Goal: Information Seeking & Learning: Learn about a topic

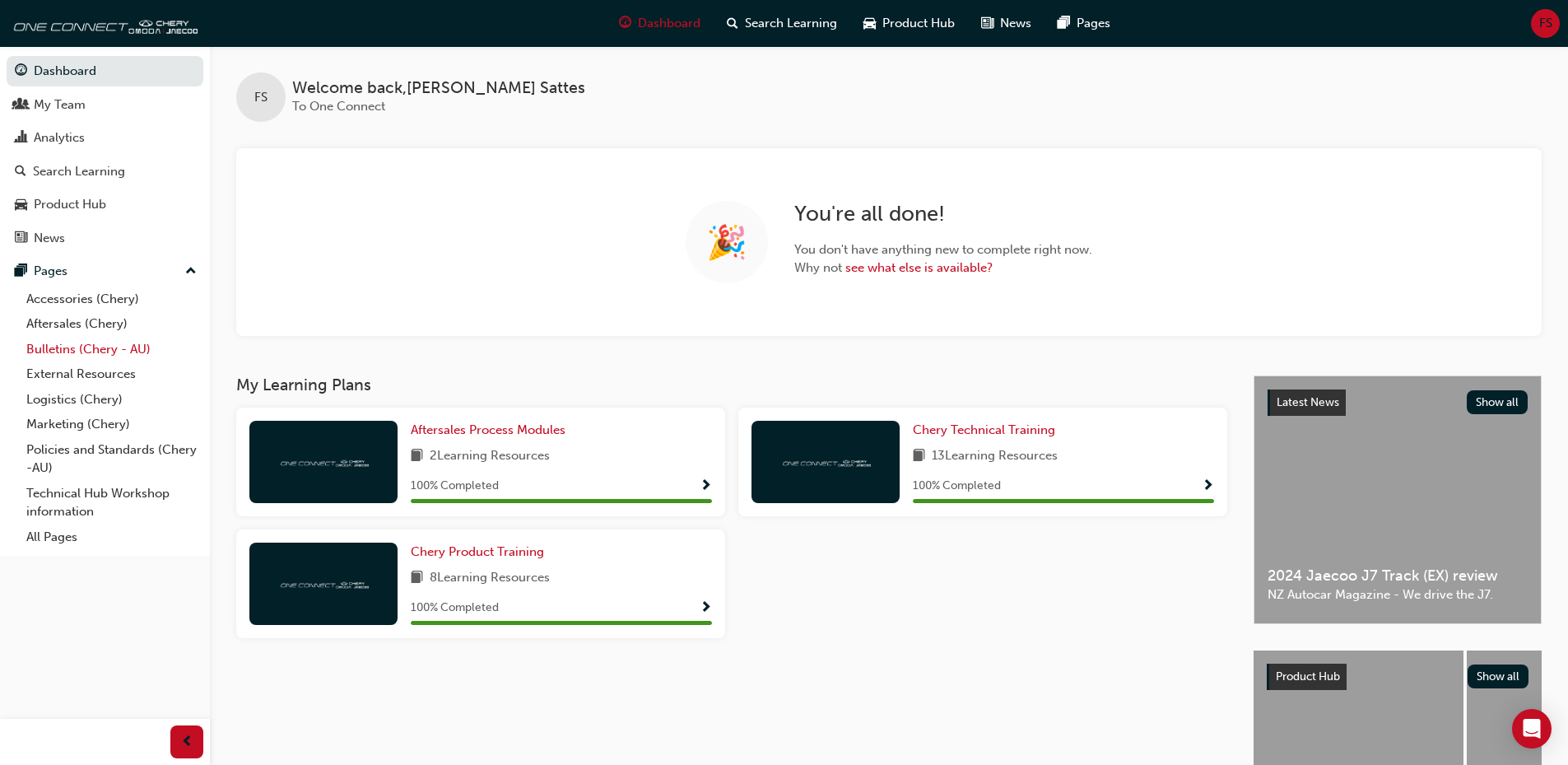
click at [44, 342] on link "Bulletins (Chery - AU)" at bounding box center [112, 349] width 183 height 26
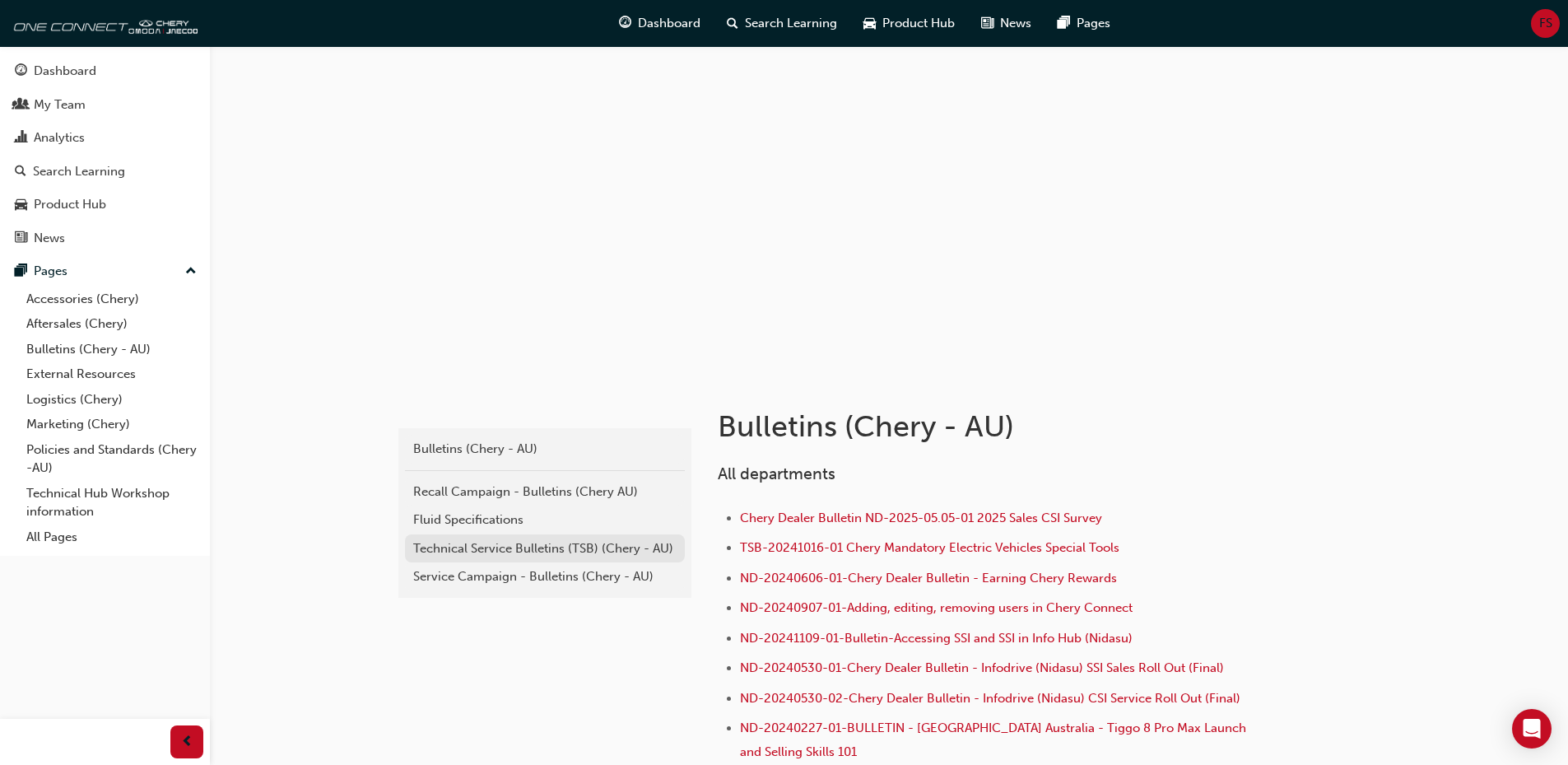
click at [528, 547] on div "Technical Service Bulletins (TSB) (Chery - AU)" at bounding box center [545, 549] width 263 height 19
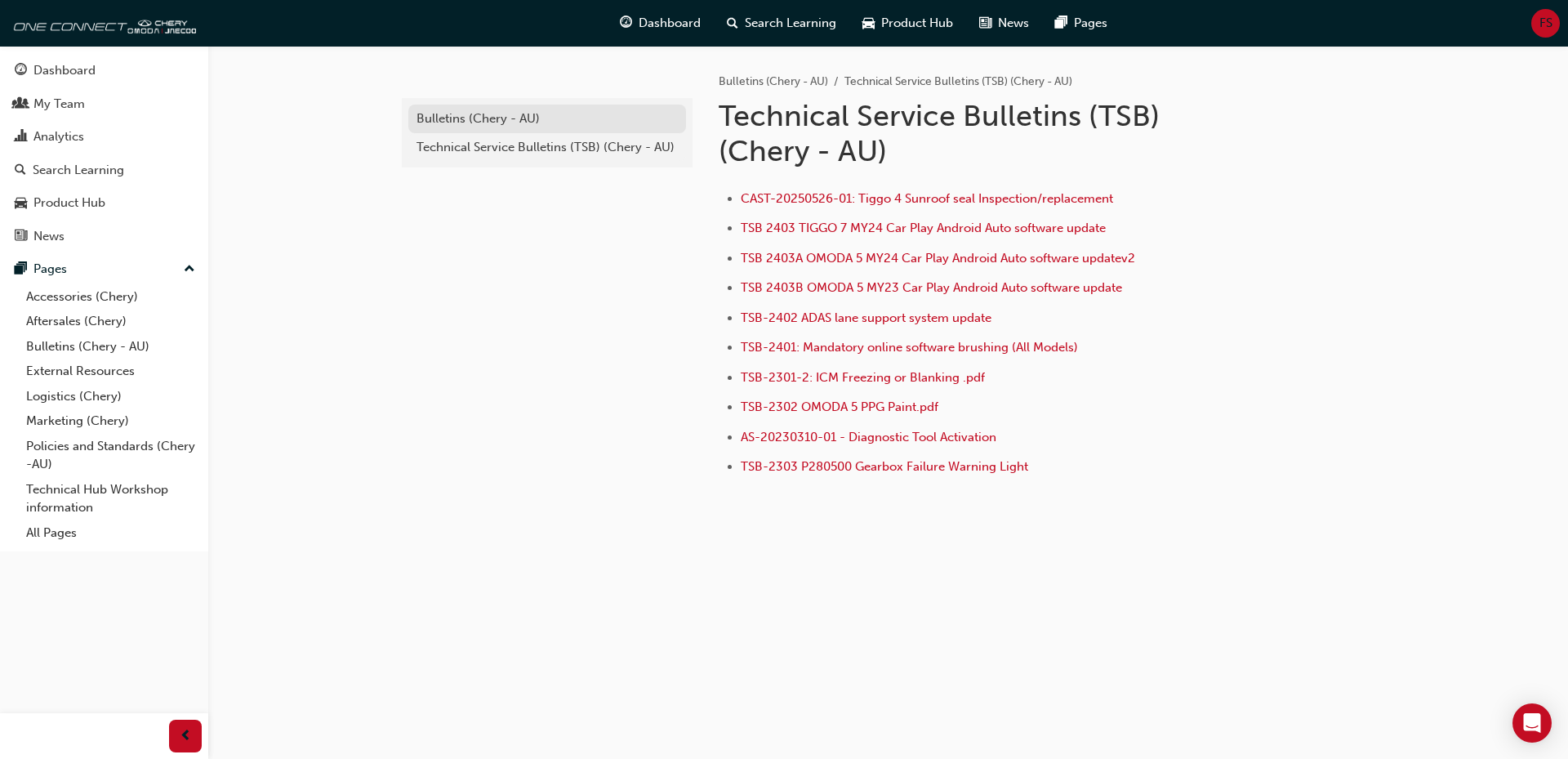
click at [491, 125] on div "Bulletins (Chery - AU)" at bounding box center [547, 118] width 261 height 19
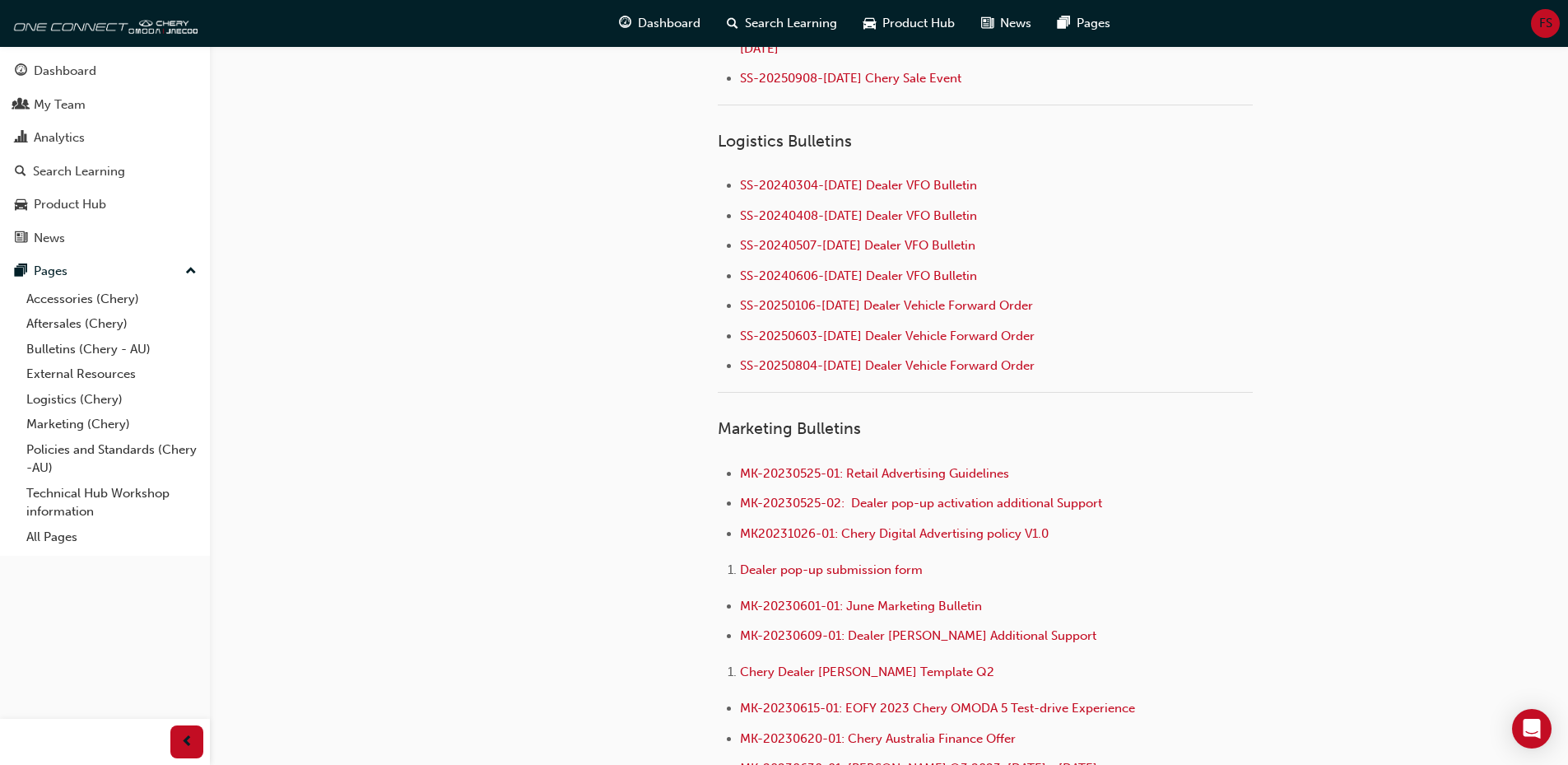
scroll to position [2300, 0]
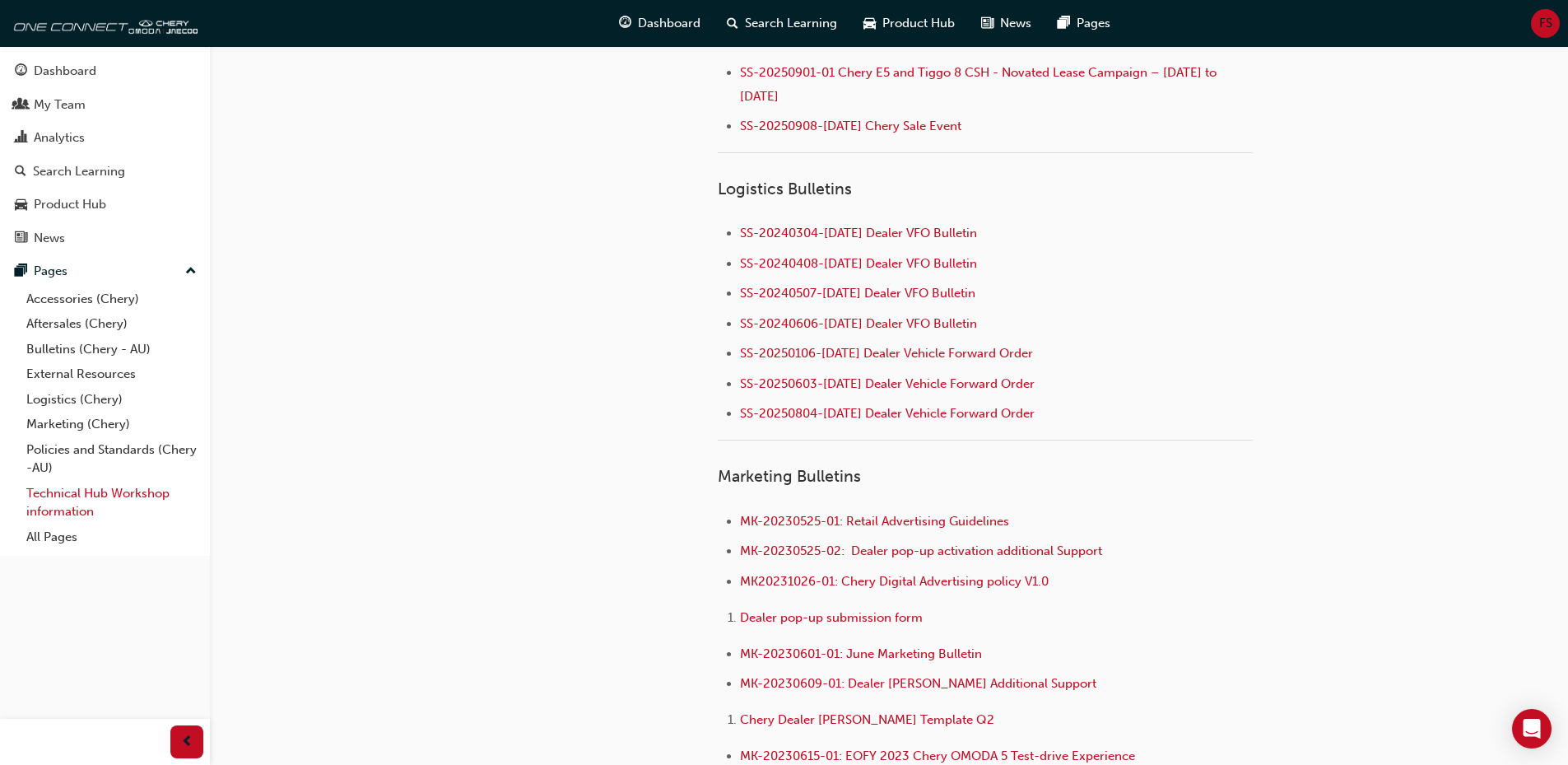
click at [105, 499] on link "Technical Hub Workshop information" at bounding box center [112, 503] width 183 height 44
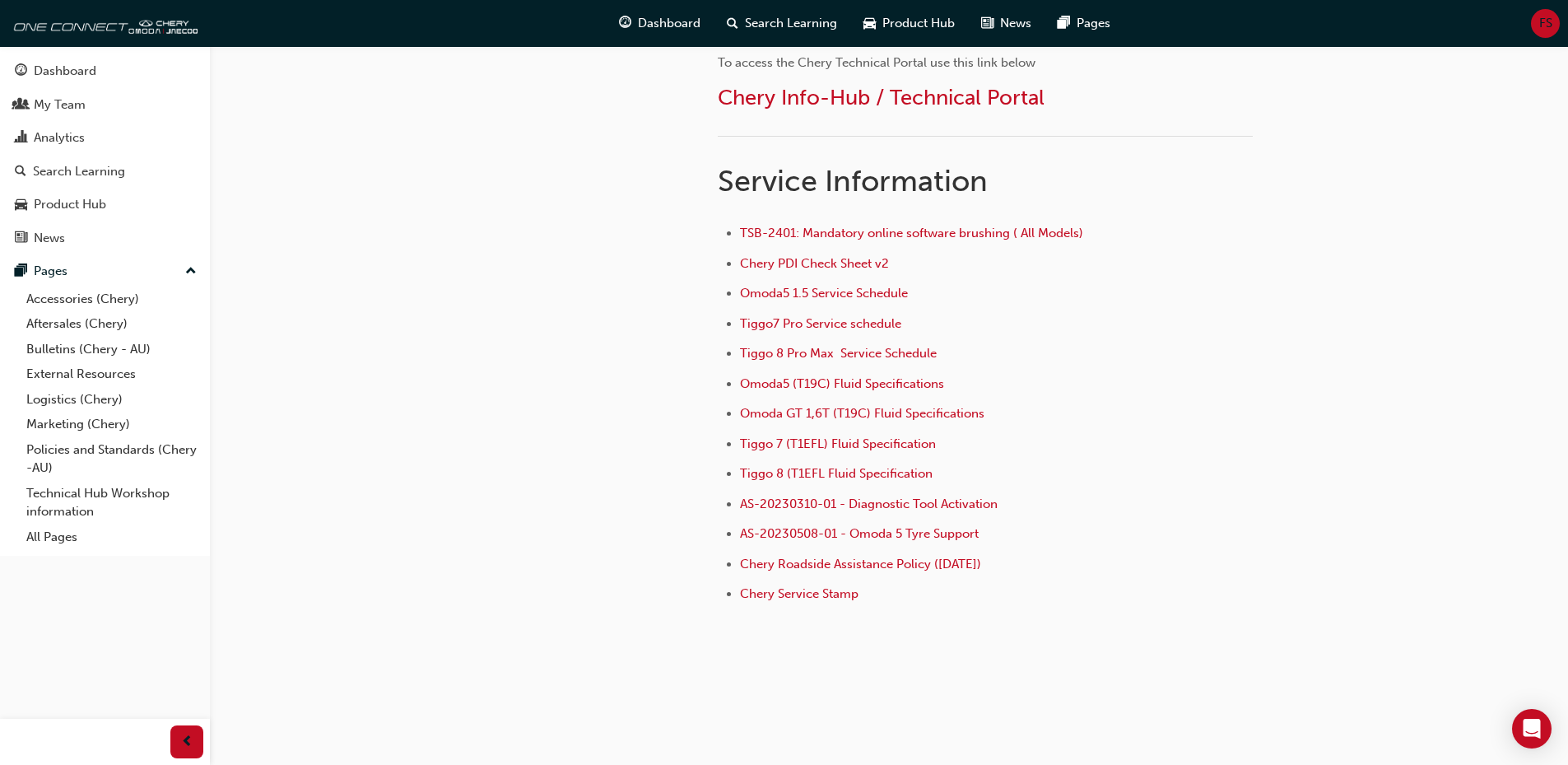
scroll to position [1061, 0]
click at [889, 359] on span "Tiggo 8 Pro Max Service Schedule" at bounding box center [838, 351] width 197 height 15
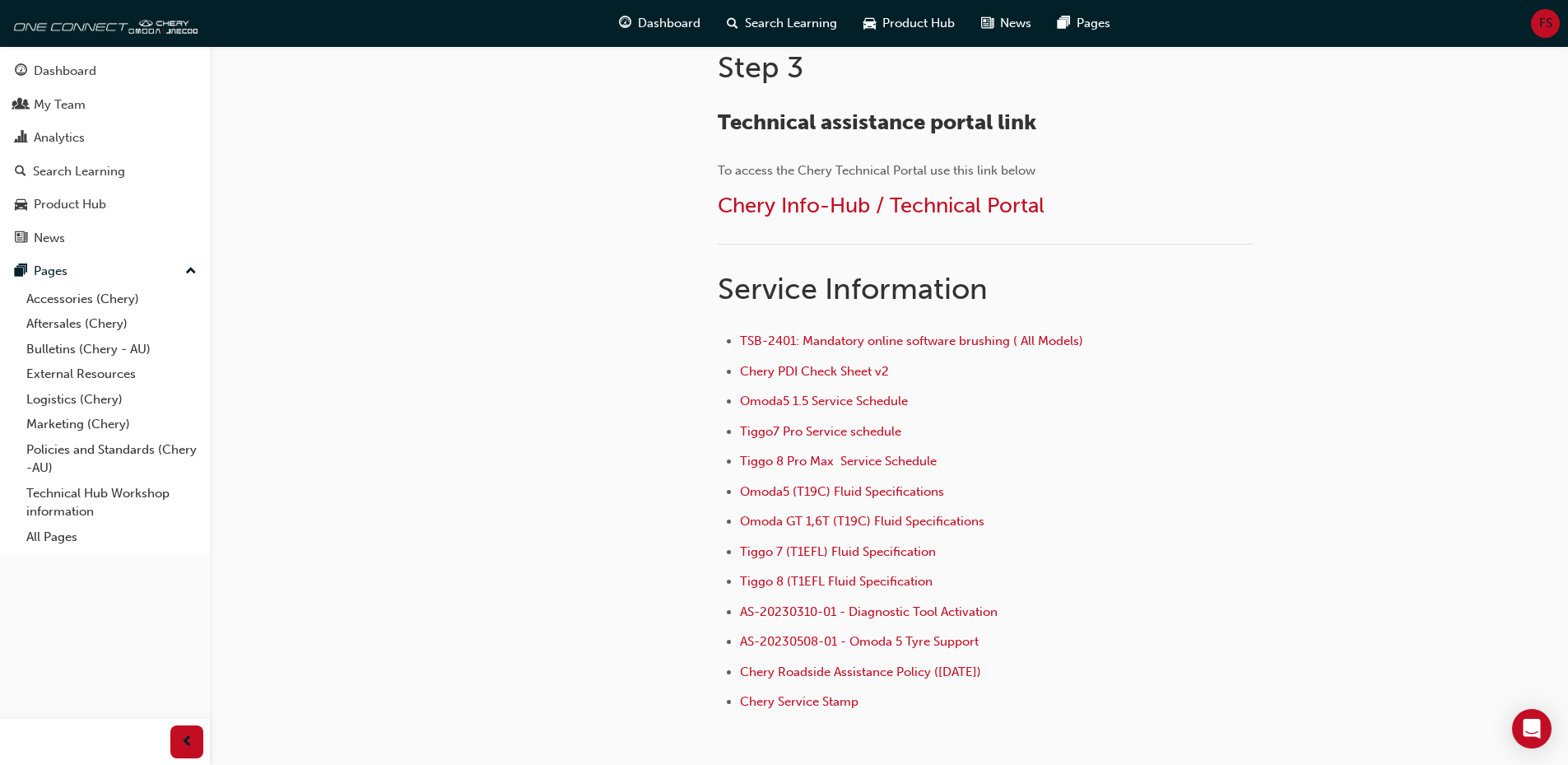
scroll to position [988, 0]
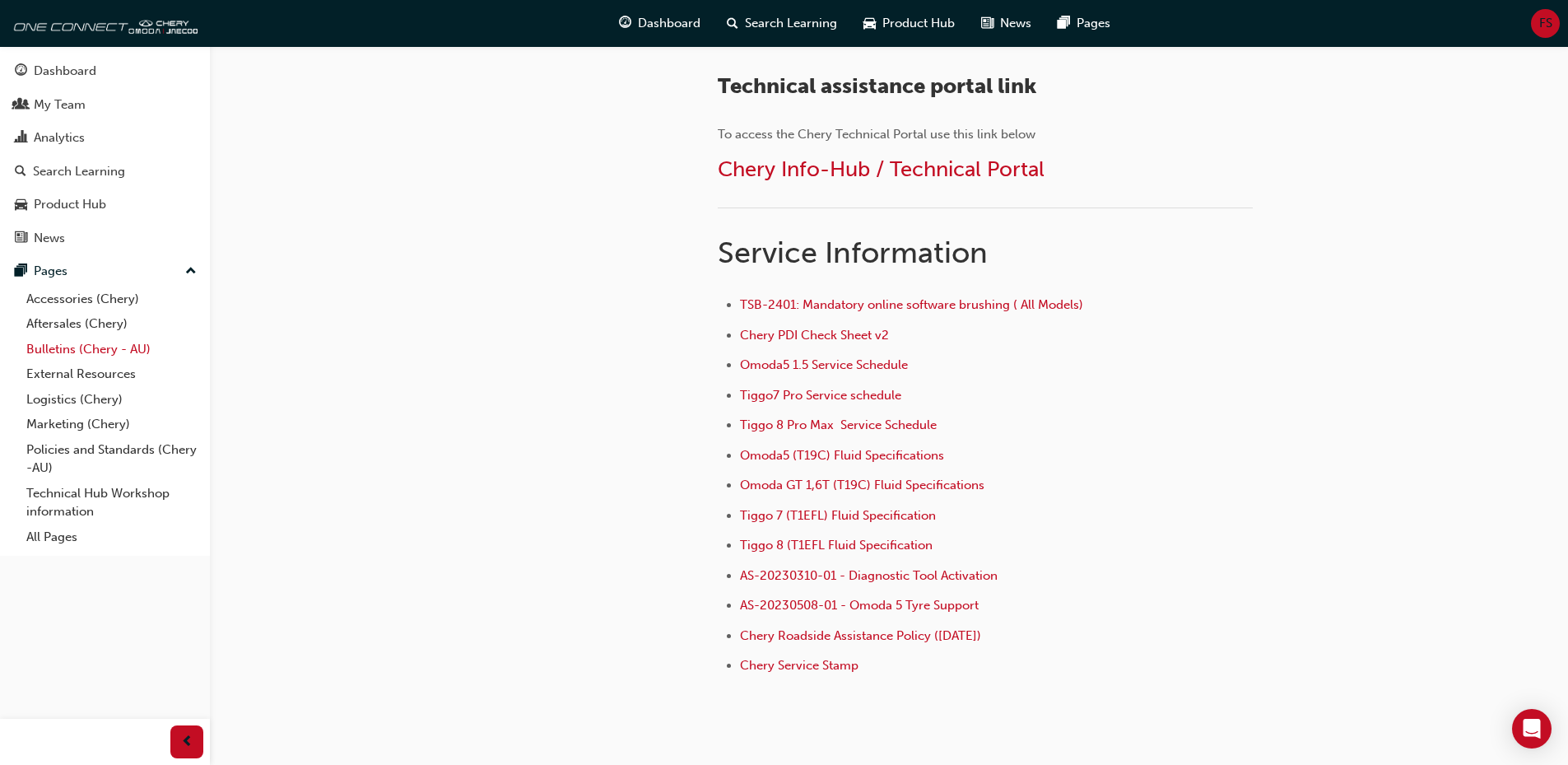
click at [119, 355] on link "Bulletins (Chery - AU)" at bounding box center [112, 349] width 183 height 26
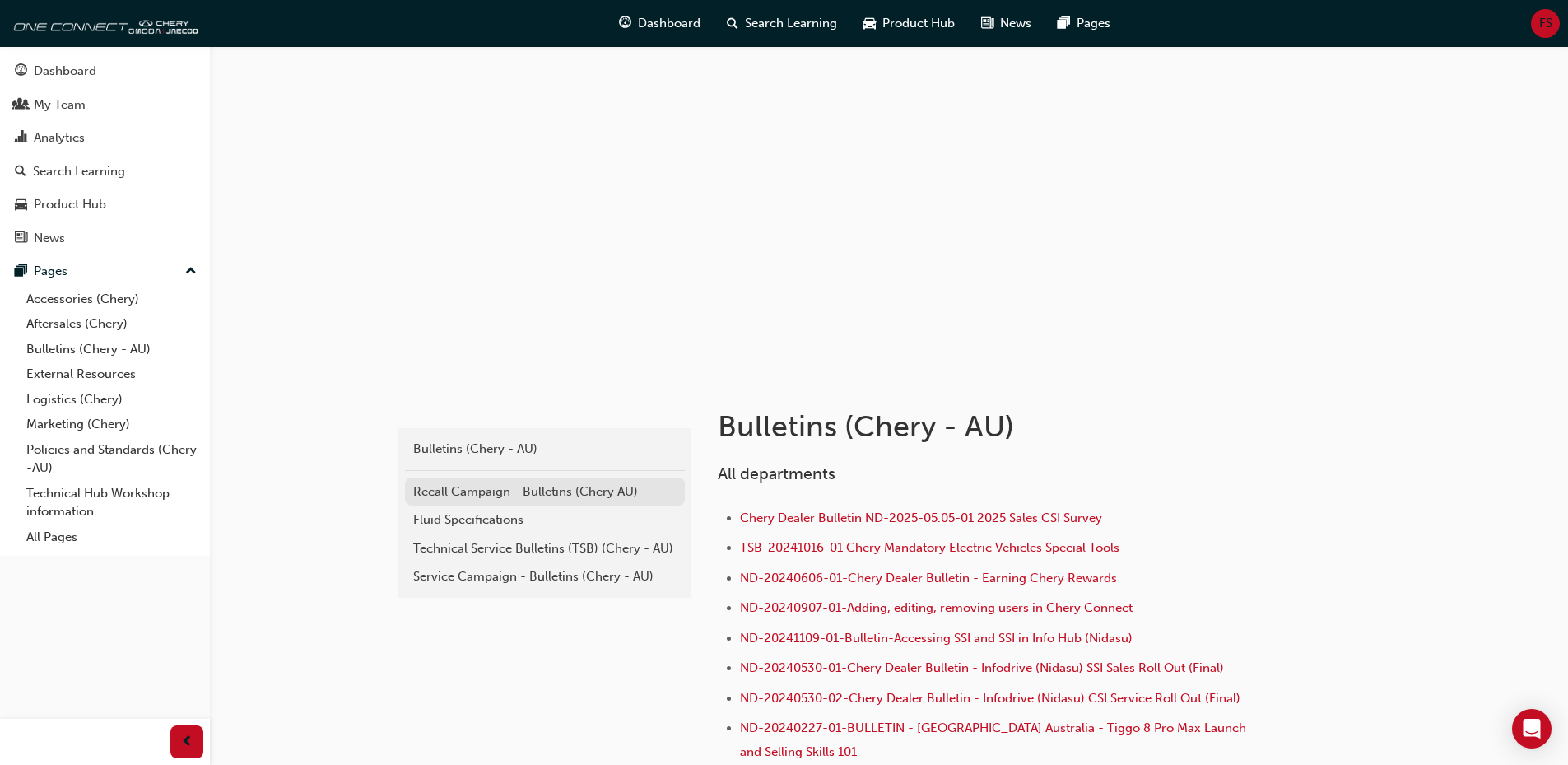
click at [513, 490] on div "Recall Campaign - Bulletins (Chery AU)" at bounding box center [545, 492] width 263 height 19
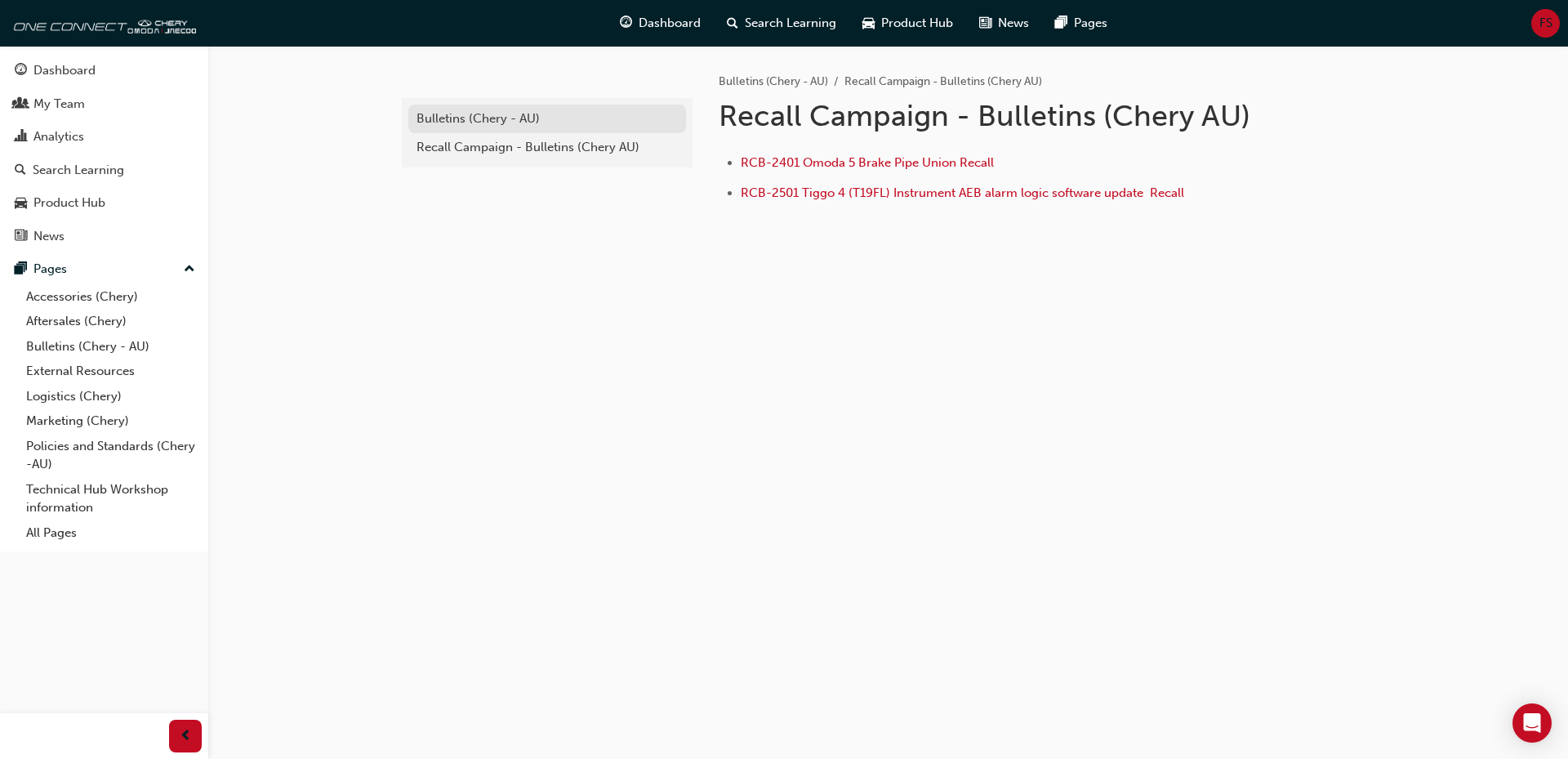
click at [470, 115] on div "Bulletins (Chery - AU)" at bounding box center [547, 118] width 261 height 19
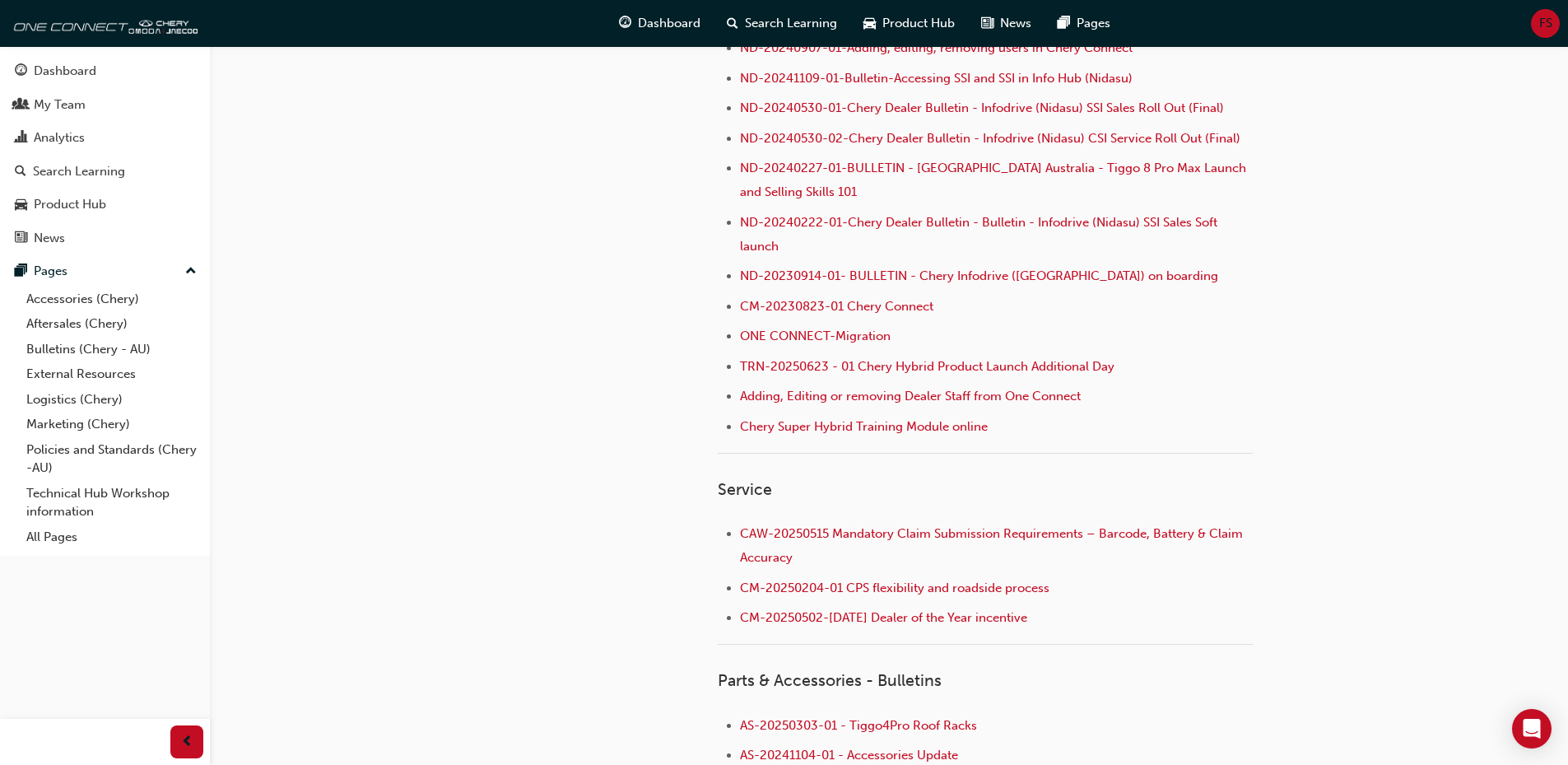
scroll to position [329, 0]
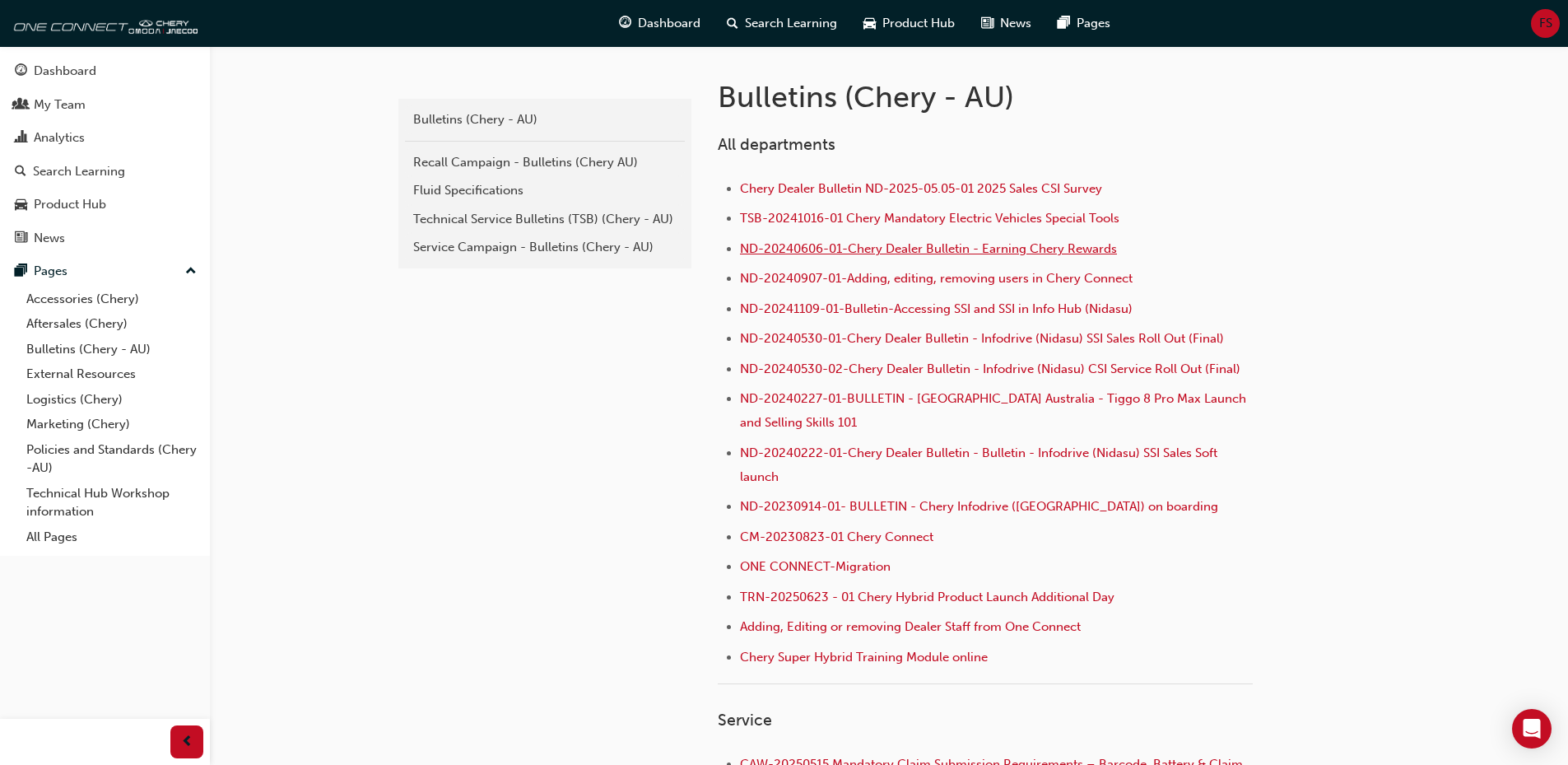
click at [824, 245] on span "ND-20240606-01-Chery Dealer Bulletin - Earning Chery Rewards" at bounding box center [928, 249] width 377 height 15
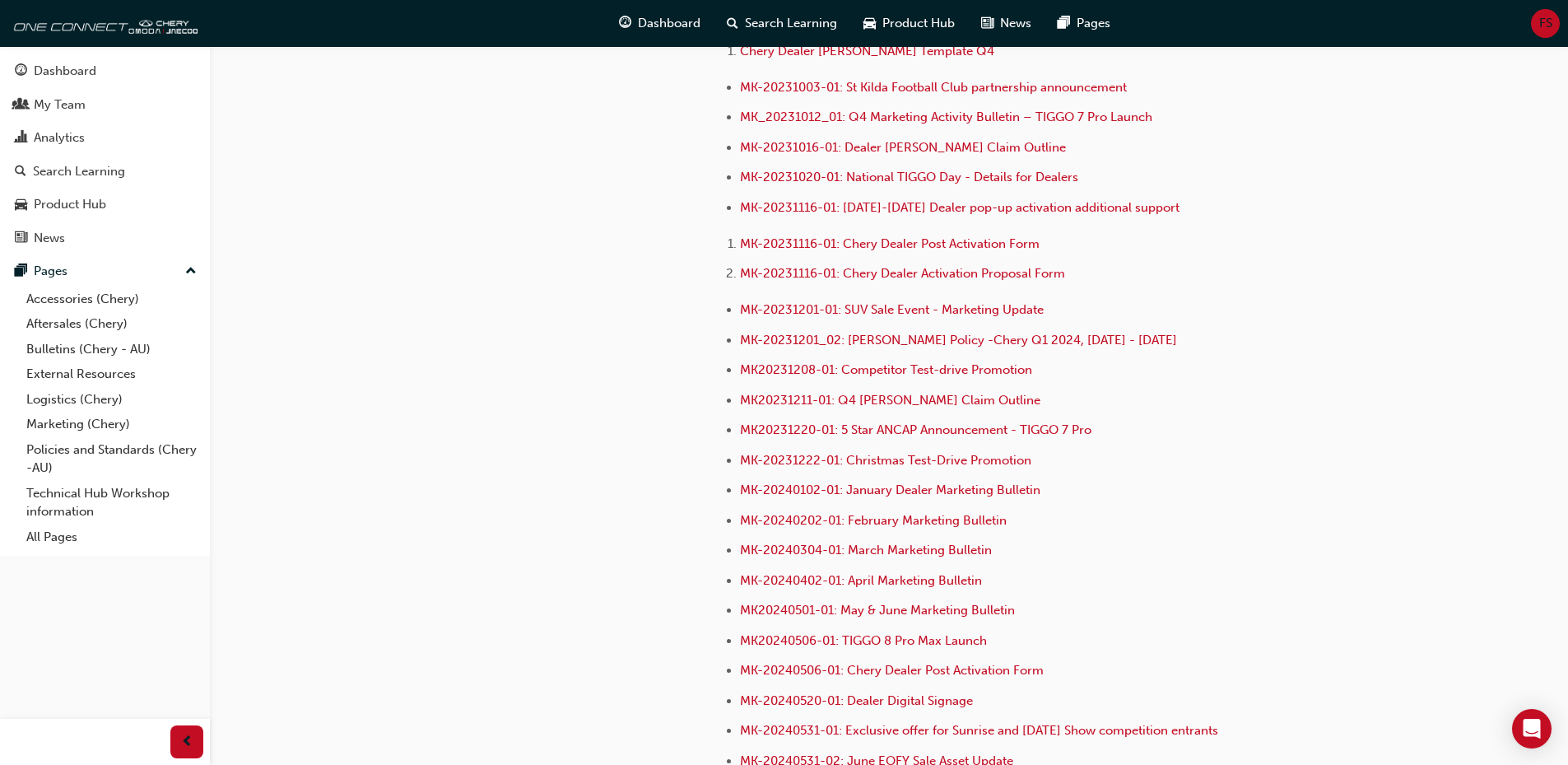
scroll to position [3370, 0]
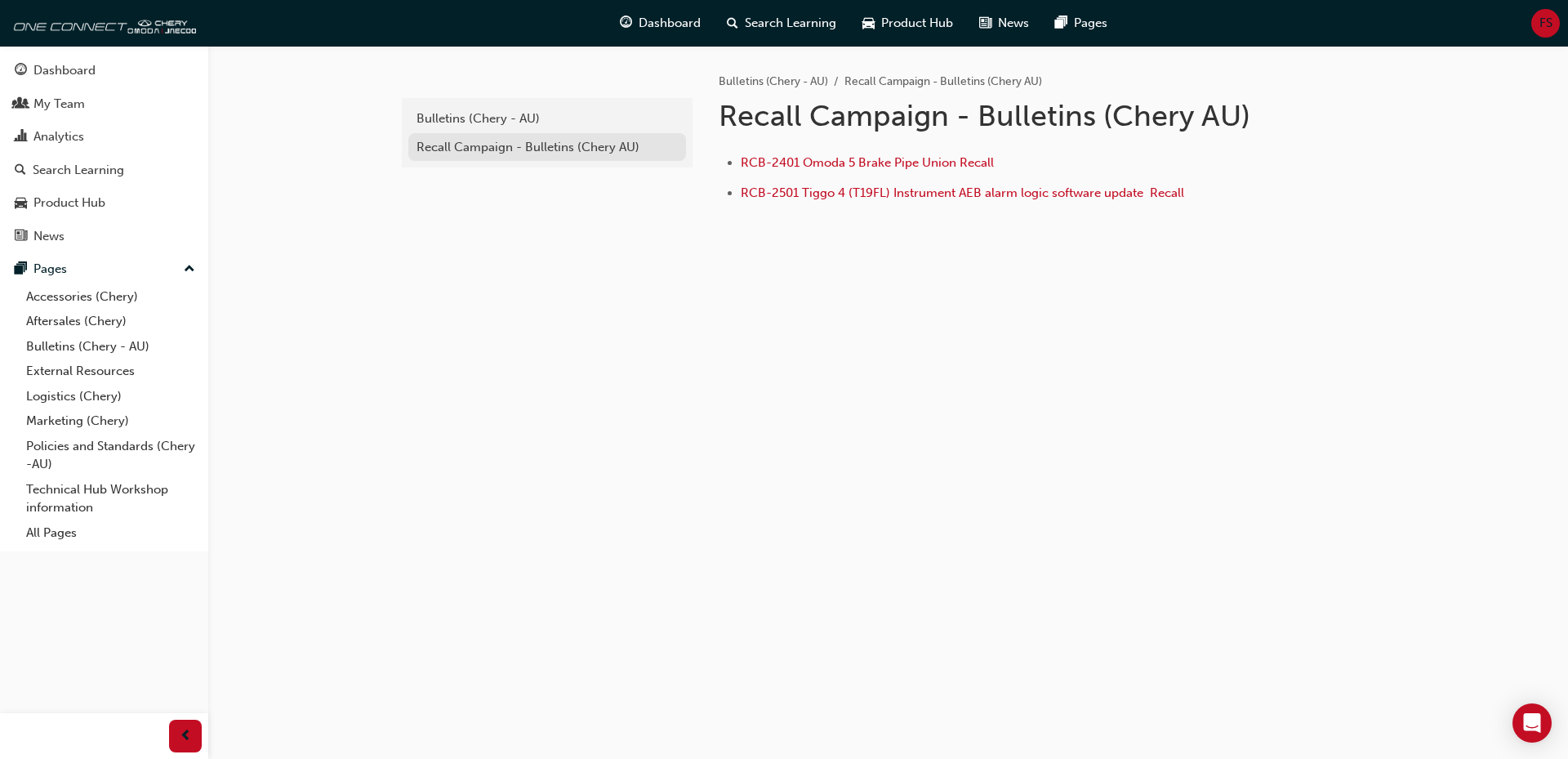
click at [601, 149] on div "Recall Campaign - Bulletins (Chery AU)" at bounding box center [547, 147] width 261 height 19
click at [76, 177] on div "Search Learning" at bounding box center [78, 170] width 92 height 19
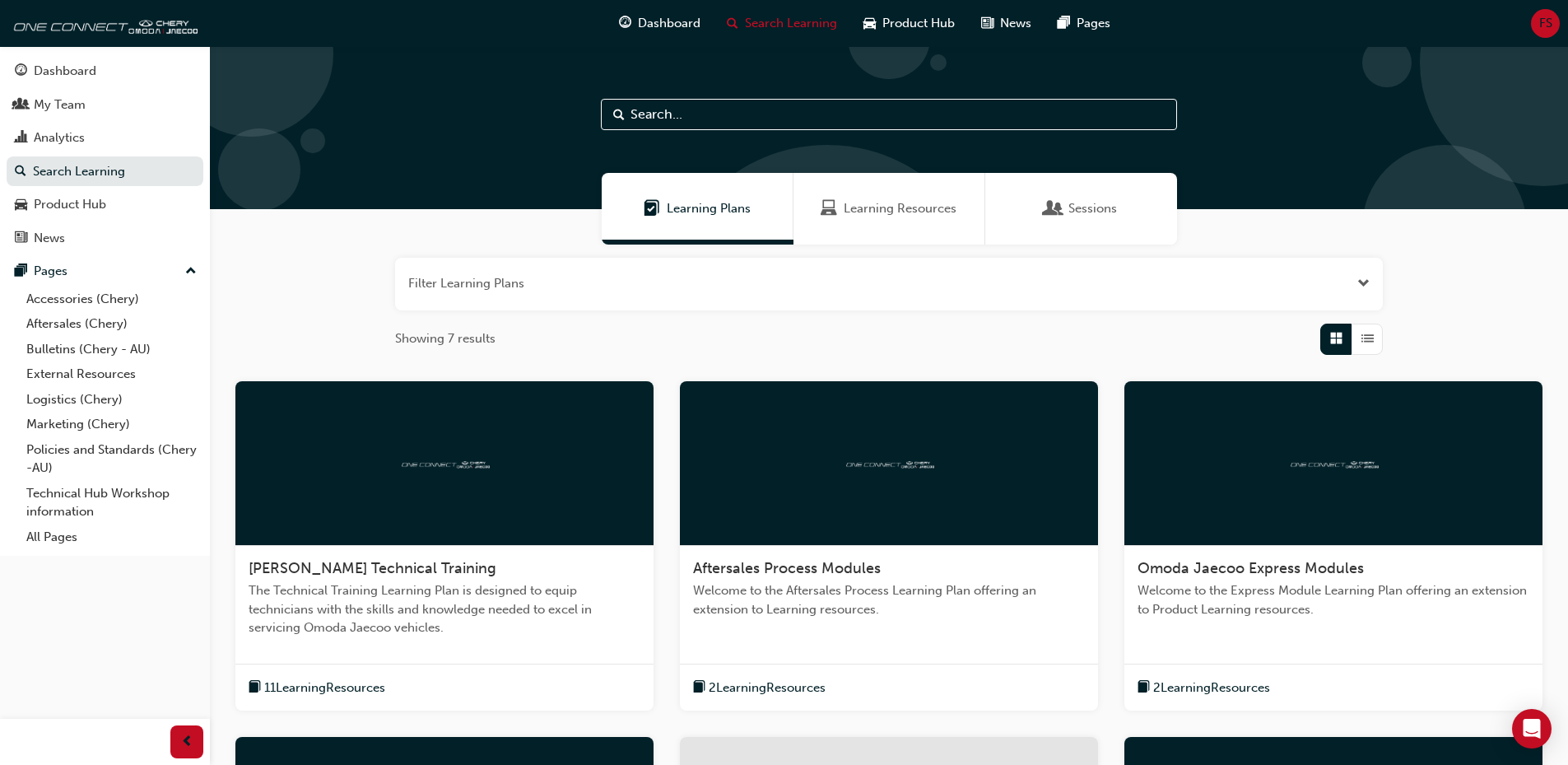
click at [756, 118] on input "text" at bounding box center [889, 115] width 576 height 31
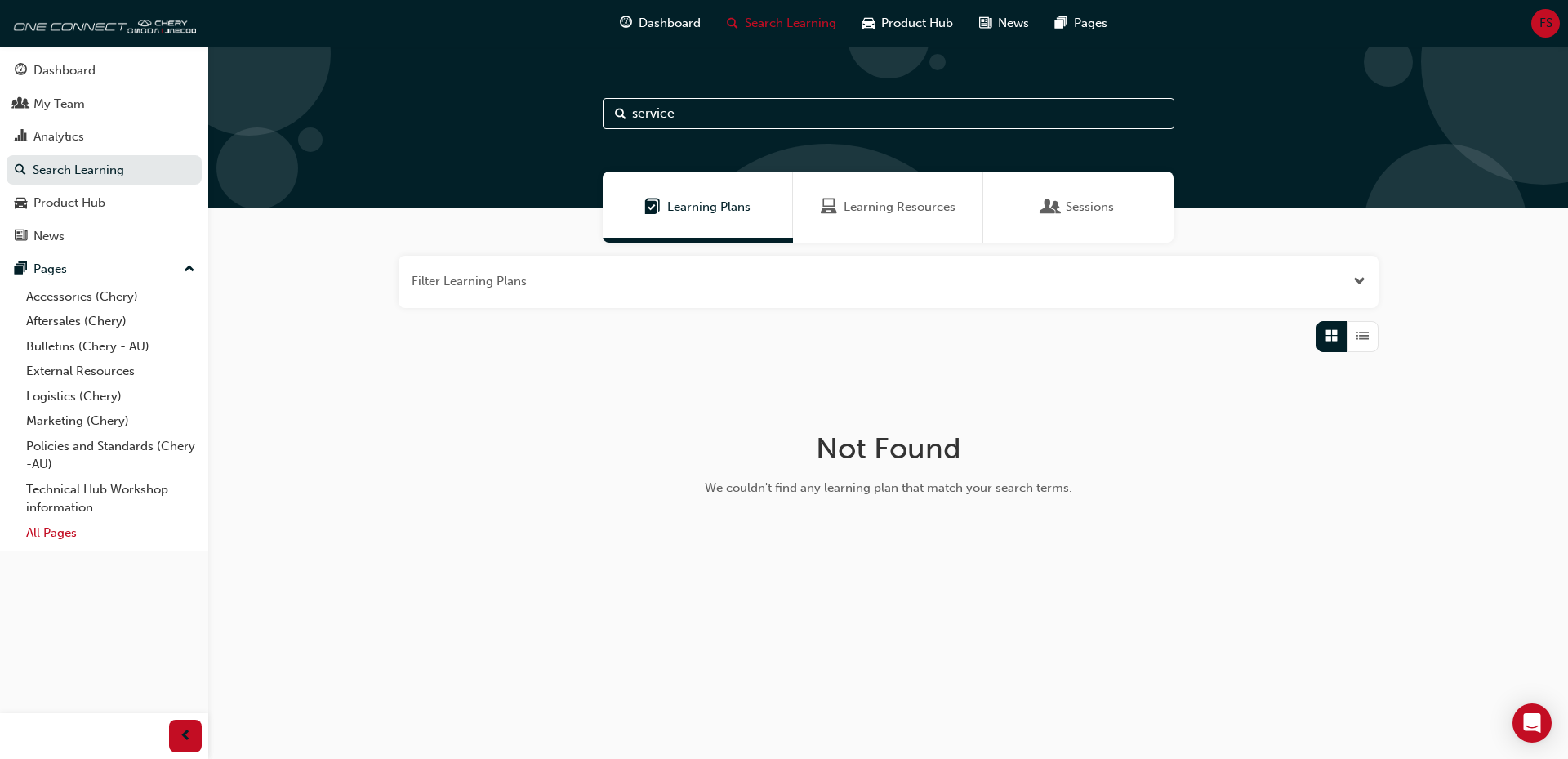
type input "service"
click at [42, 526] on link "All Pages" at bounding box center [111, 533] width 182 height 25
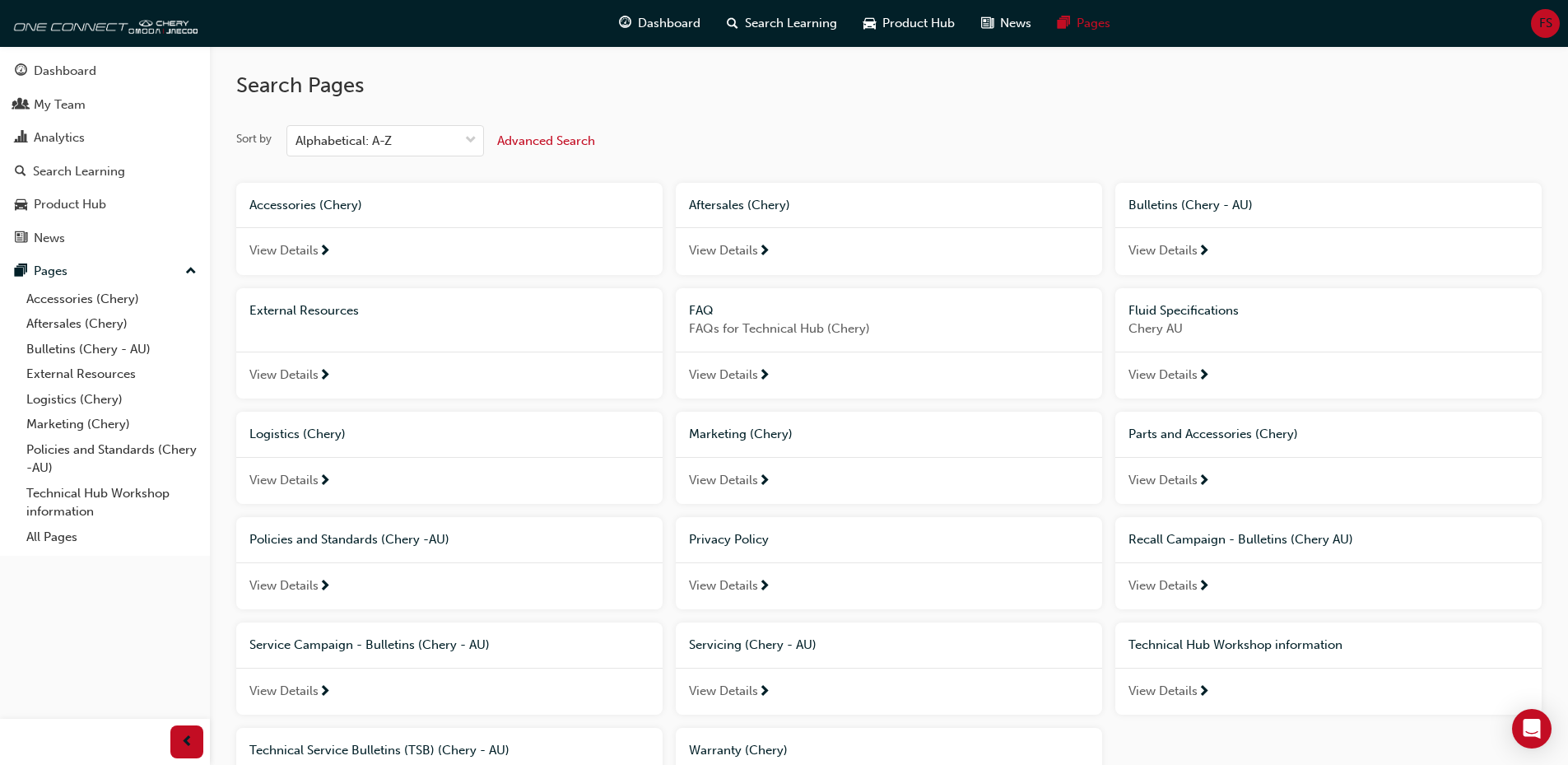
click at [526, 140] on span "Advanced Search" at bounding box center [546, 140] width 98 height 15
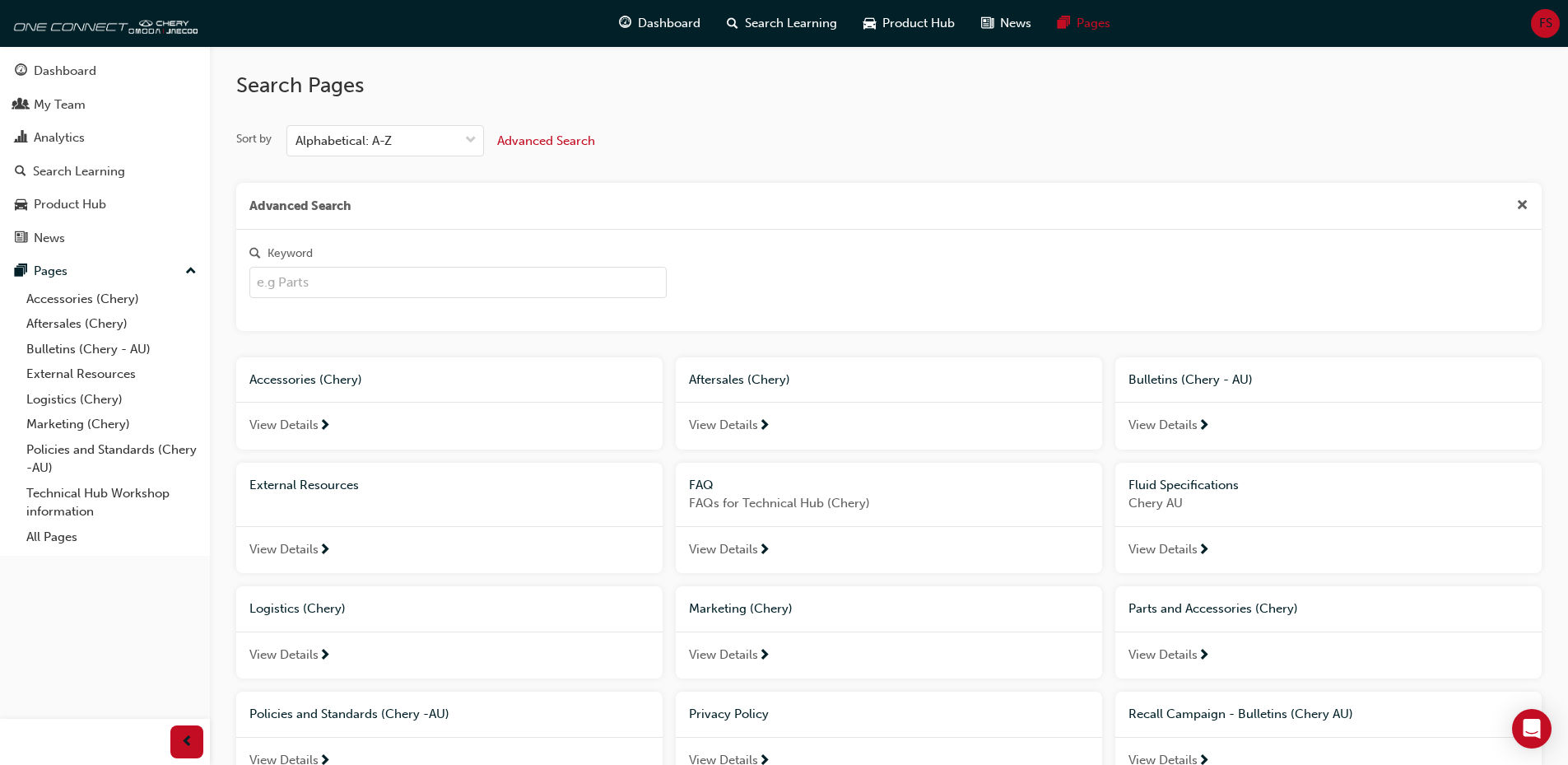
click at [437, 283] on input "Keyword" at bounding box center [458, 283] width 417 height 31
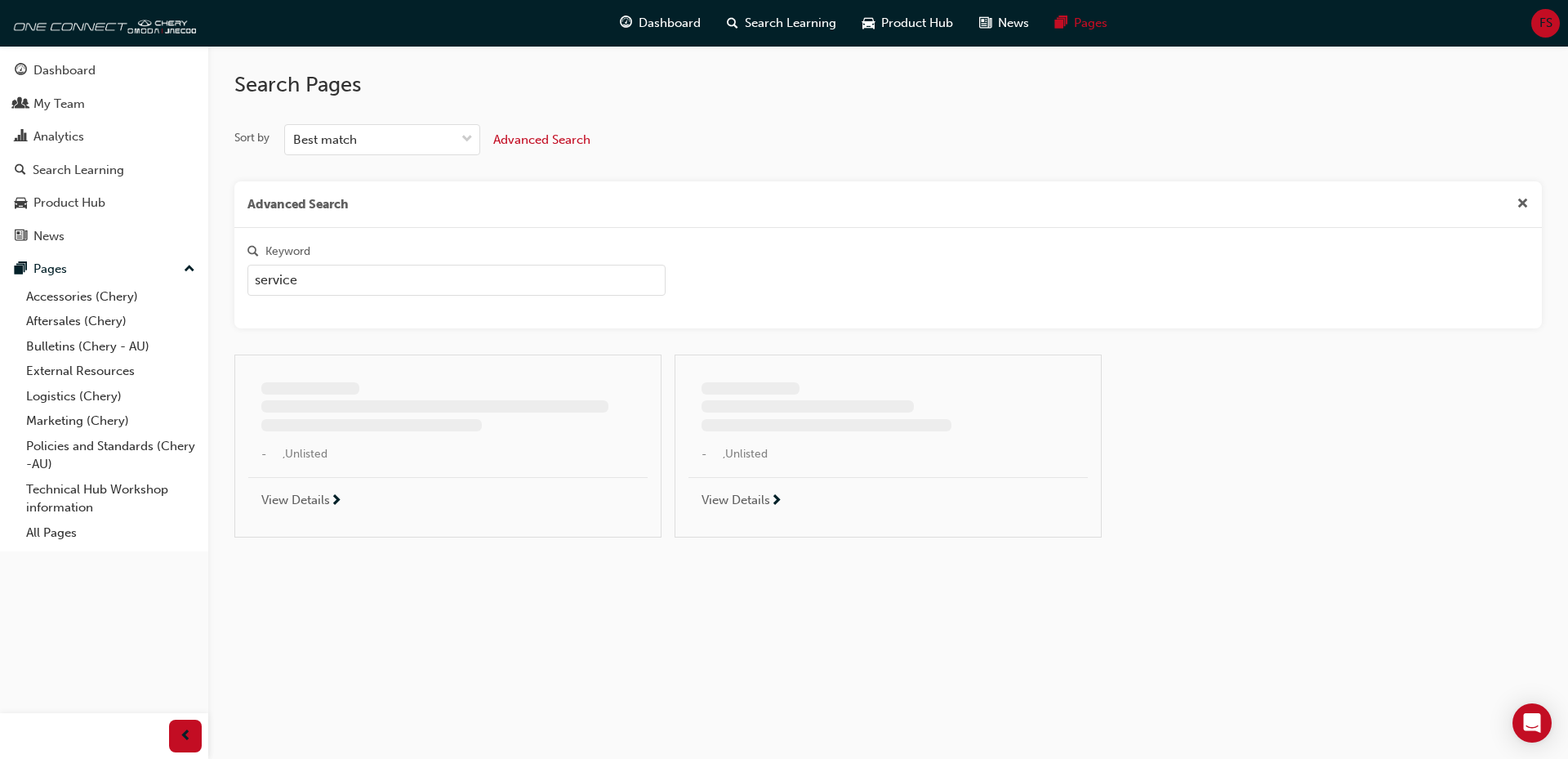
type input "service"
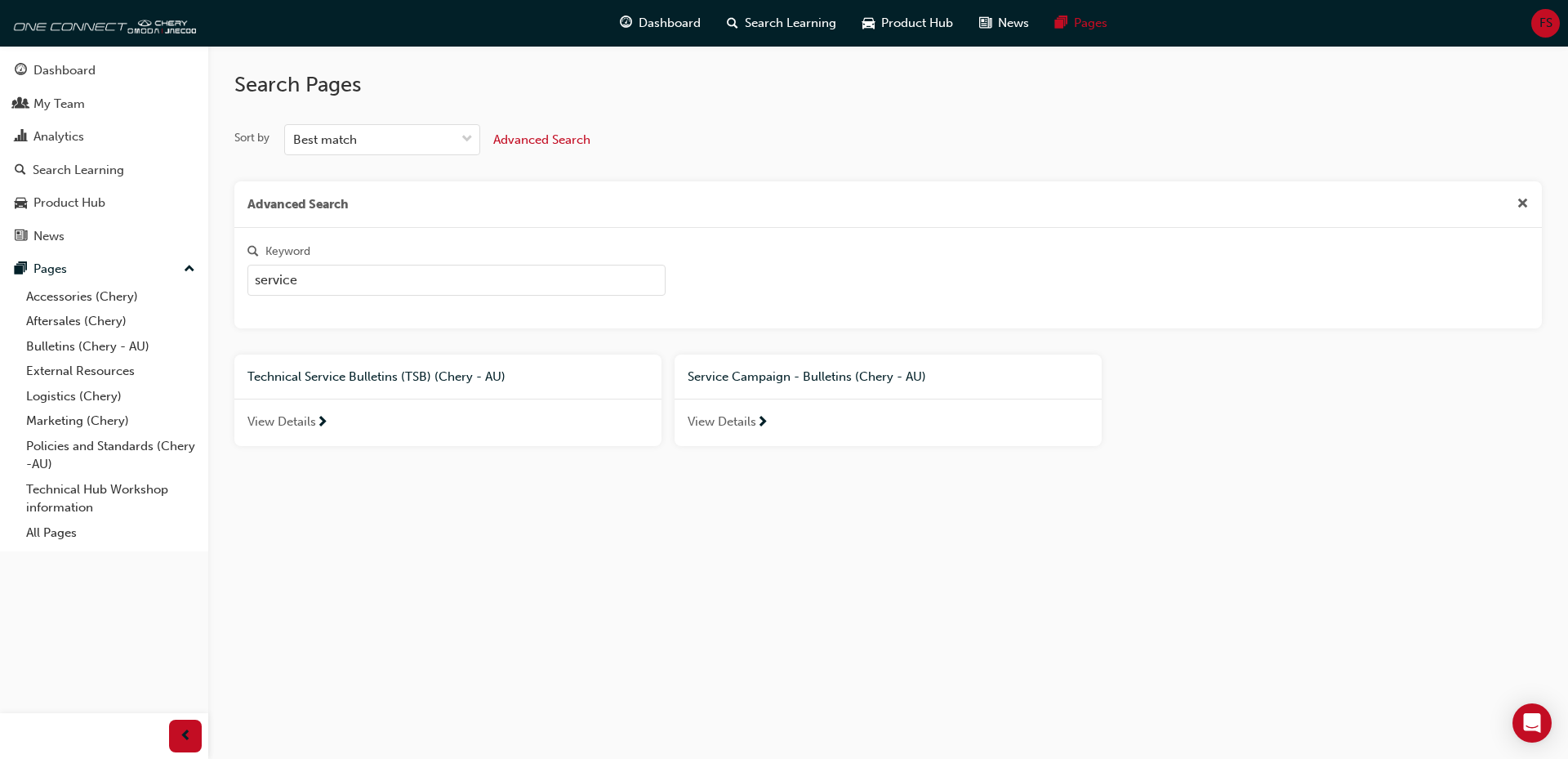
click at [305, 420] on span "View Details" at bounding box center [281, 421] width 68 height 19
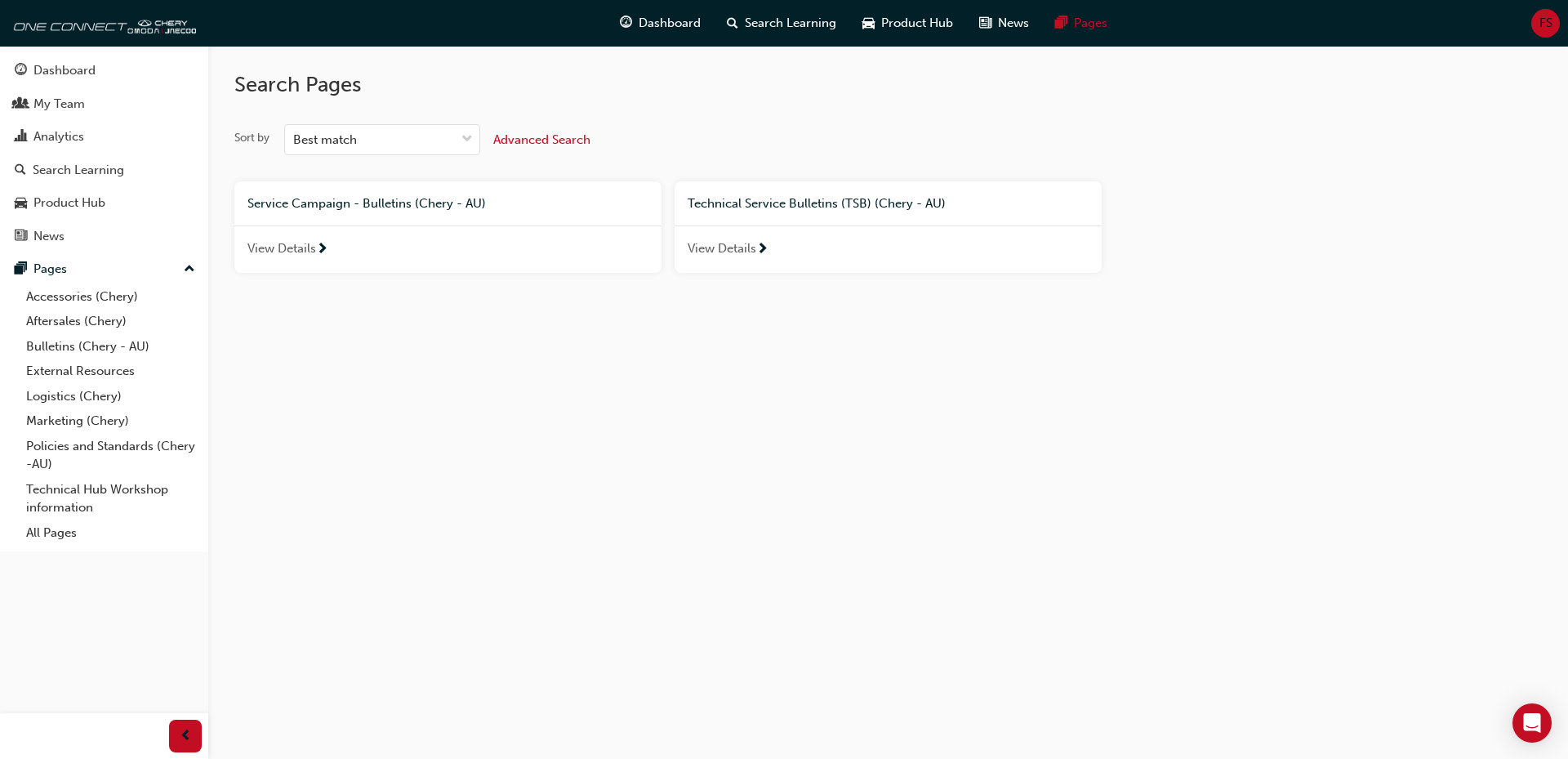
click at [701, 255] on span "View Details" at bounding box center [722, 248] width 68 height 19
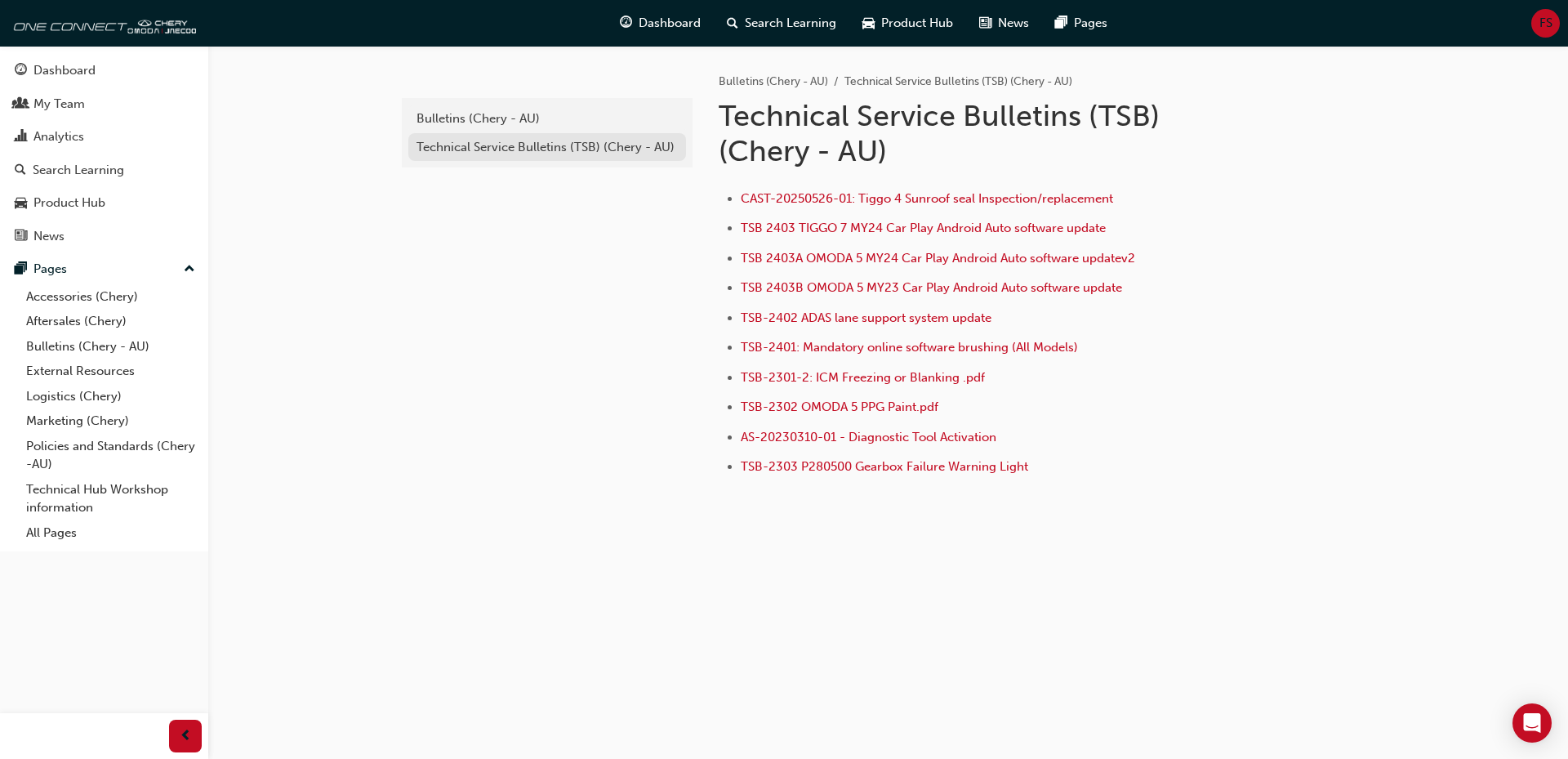
click at [578, 160] on link "Technical Service Bulletins (TSB) (Chery - AU)" at bounding box center [547, 147] width 278 height 28
click at [463, 111] on div "Bulletins (Chery - AU)" at bounding box center [547, 118] width 261 height 19
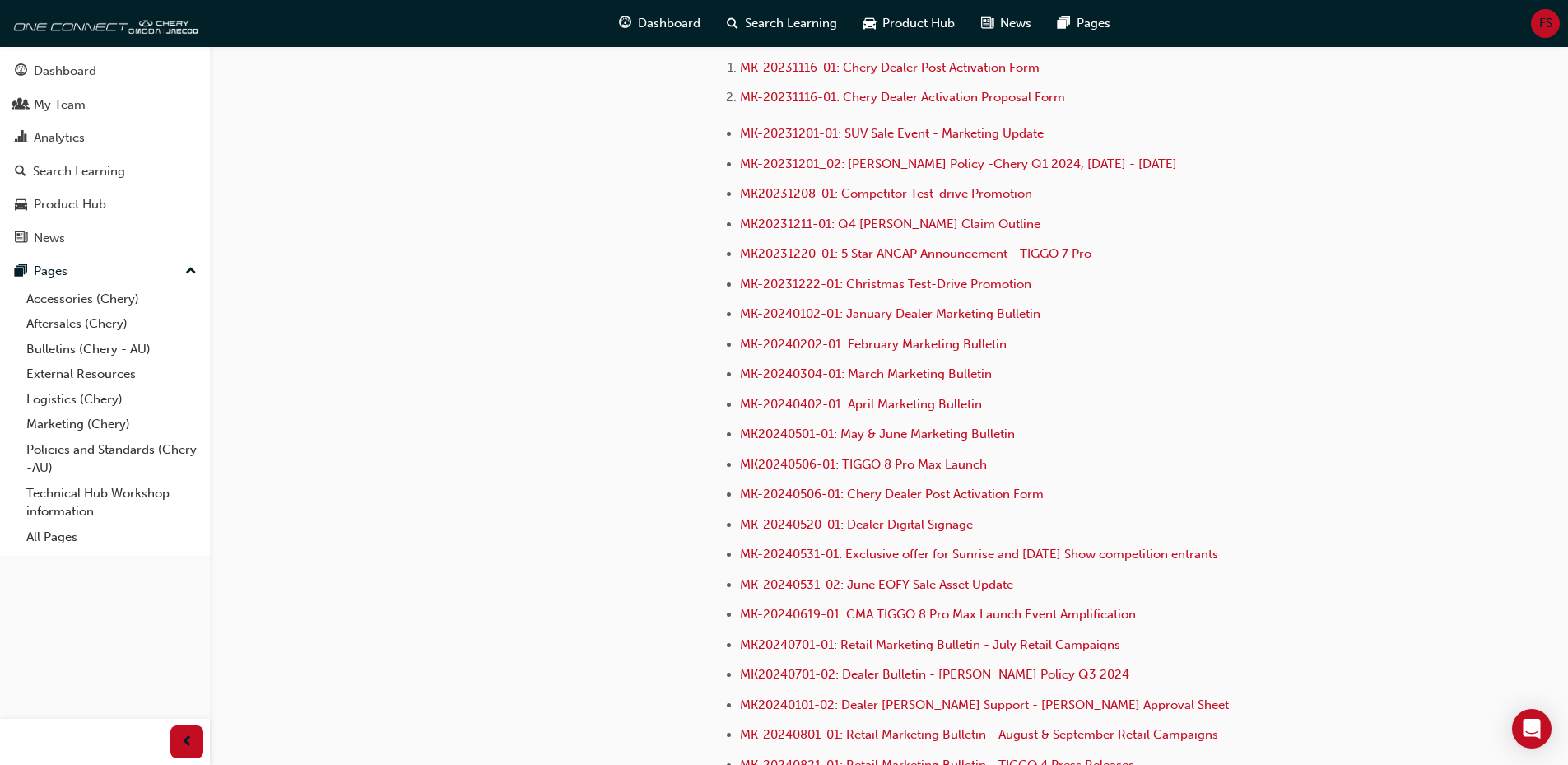
scroll to position [4117, 0]
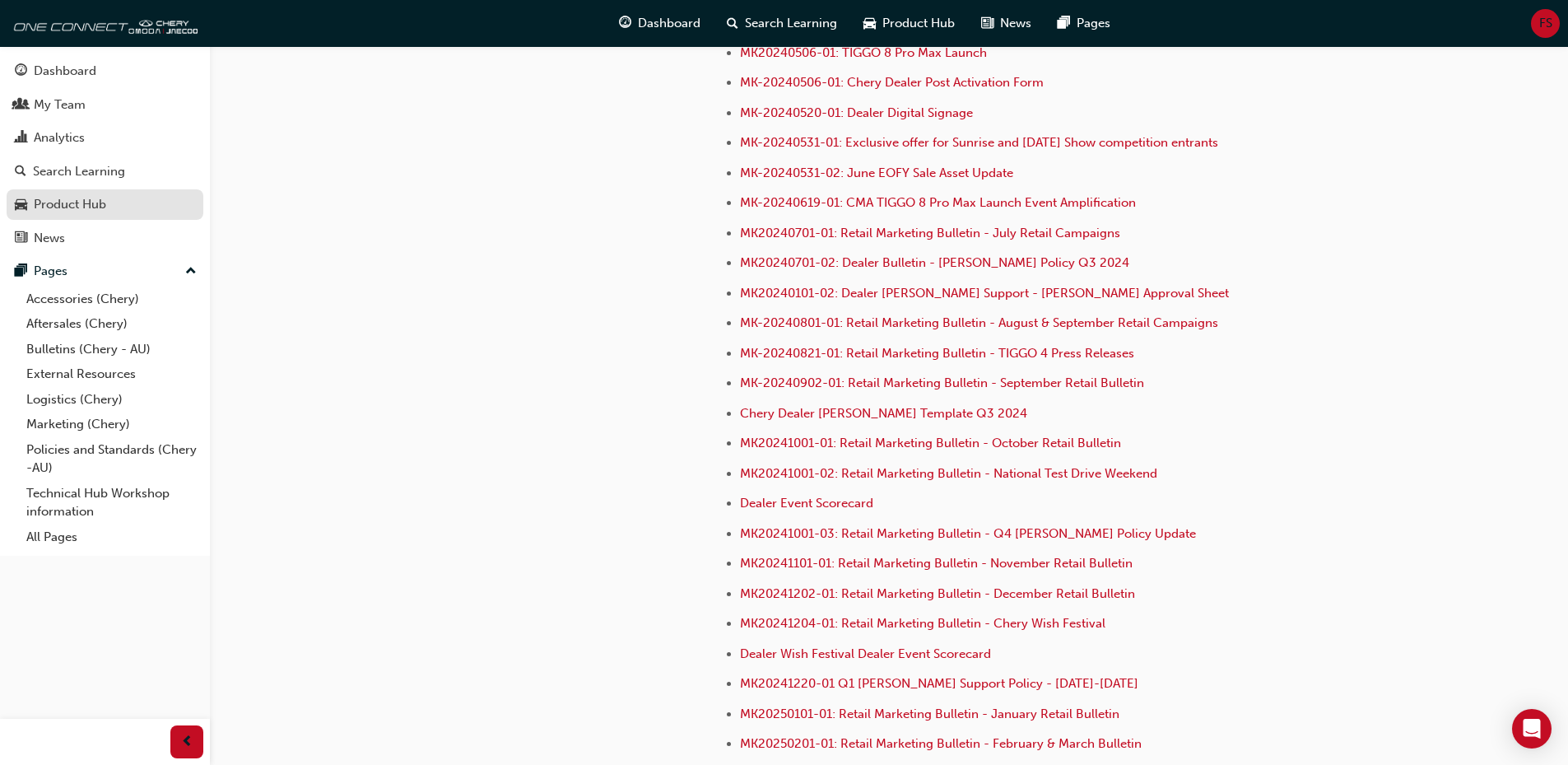
click at [67, 205] on div "Product Hub" at bounding box center [70, 205] width 72 height 19
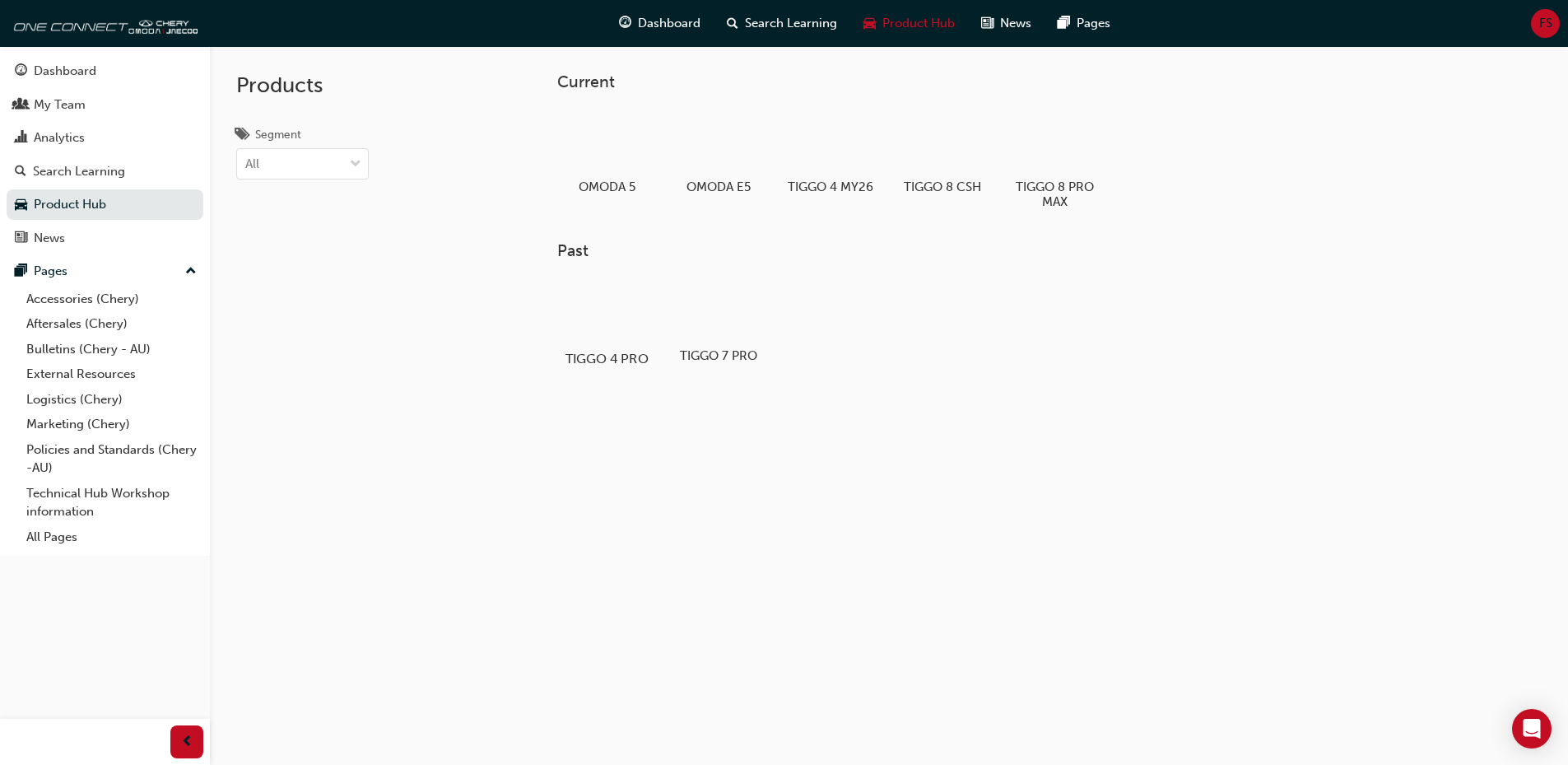
click at [602, 294] on div at bounding box center [606, 310] width 92 height 66
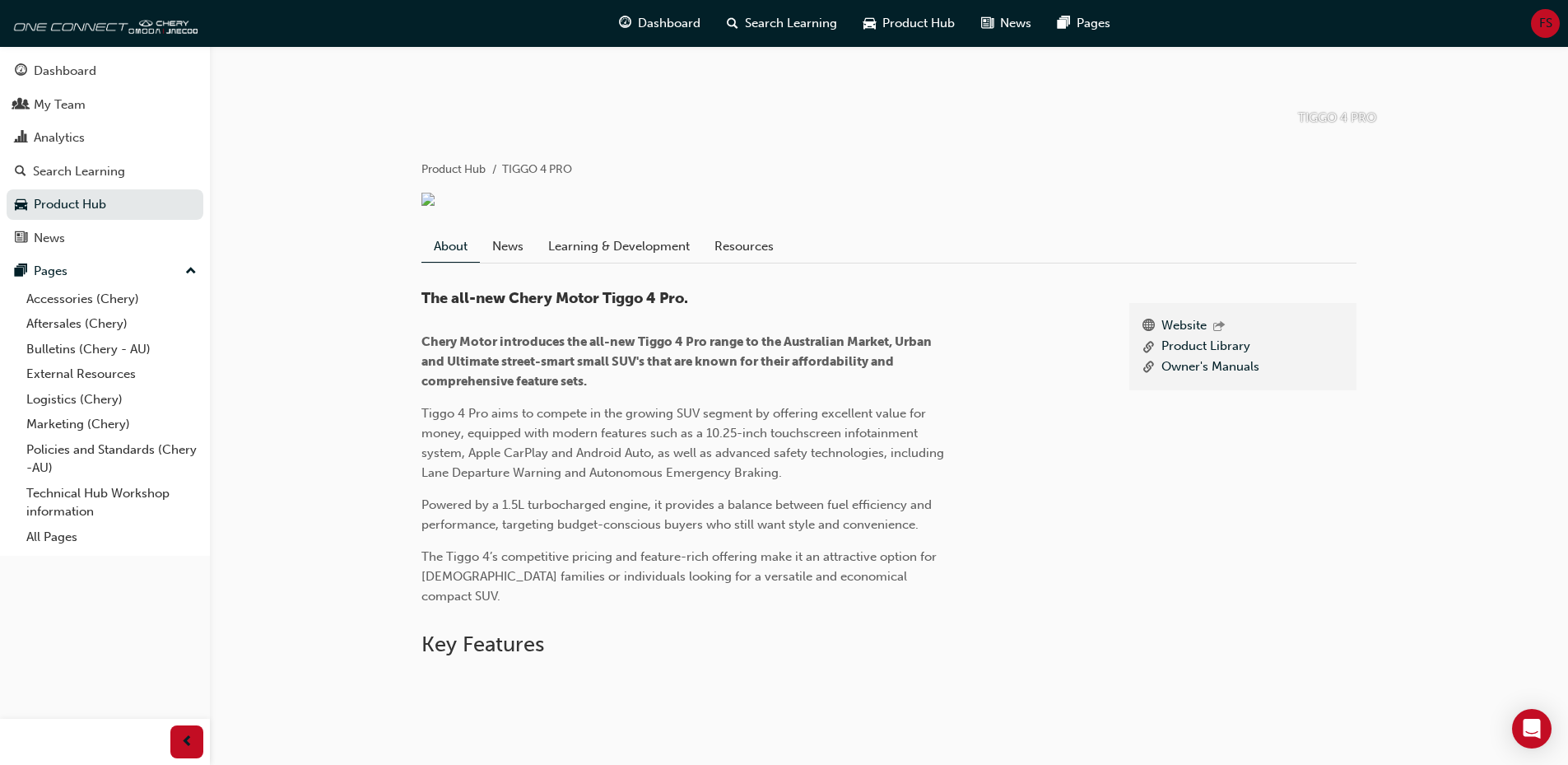
scroll to position [247, 0]
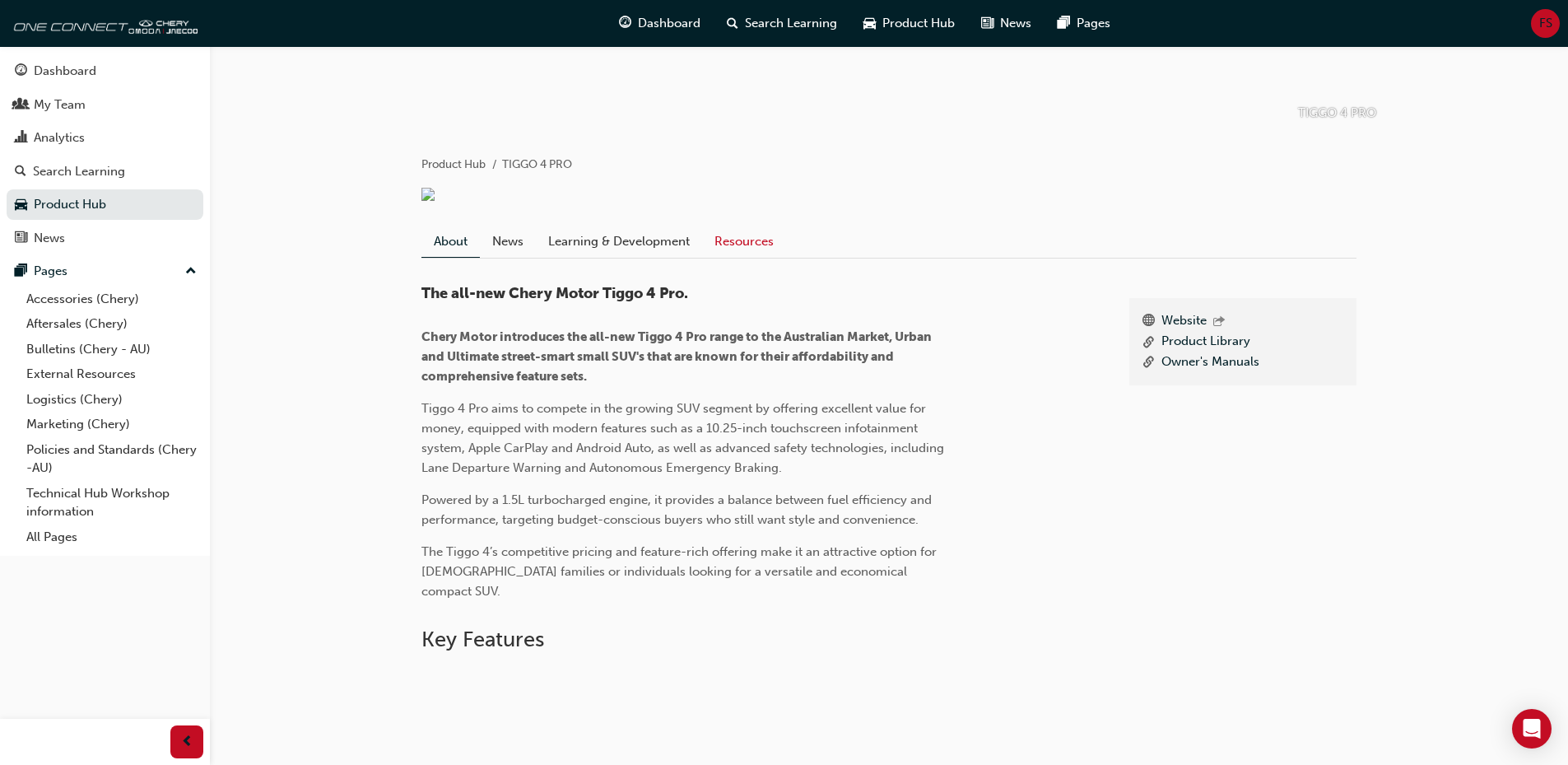
click at [739, 257] on link "Resources" at bounding box center [745, 241] width 84 height 31
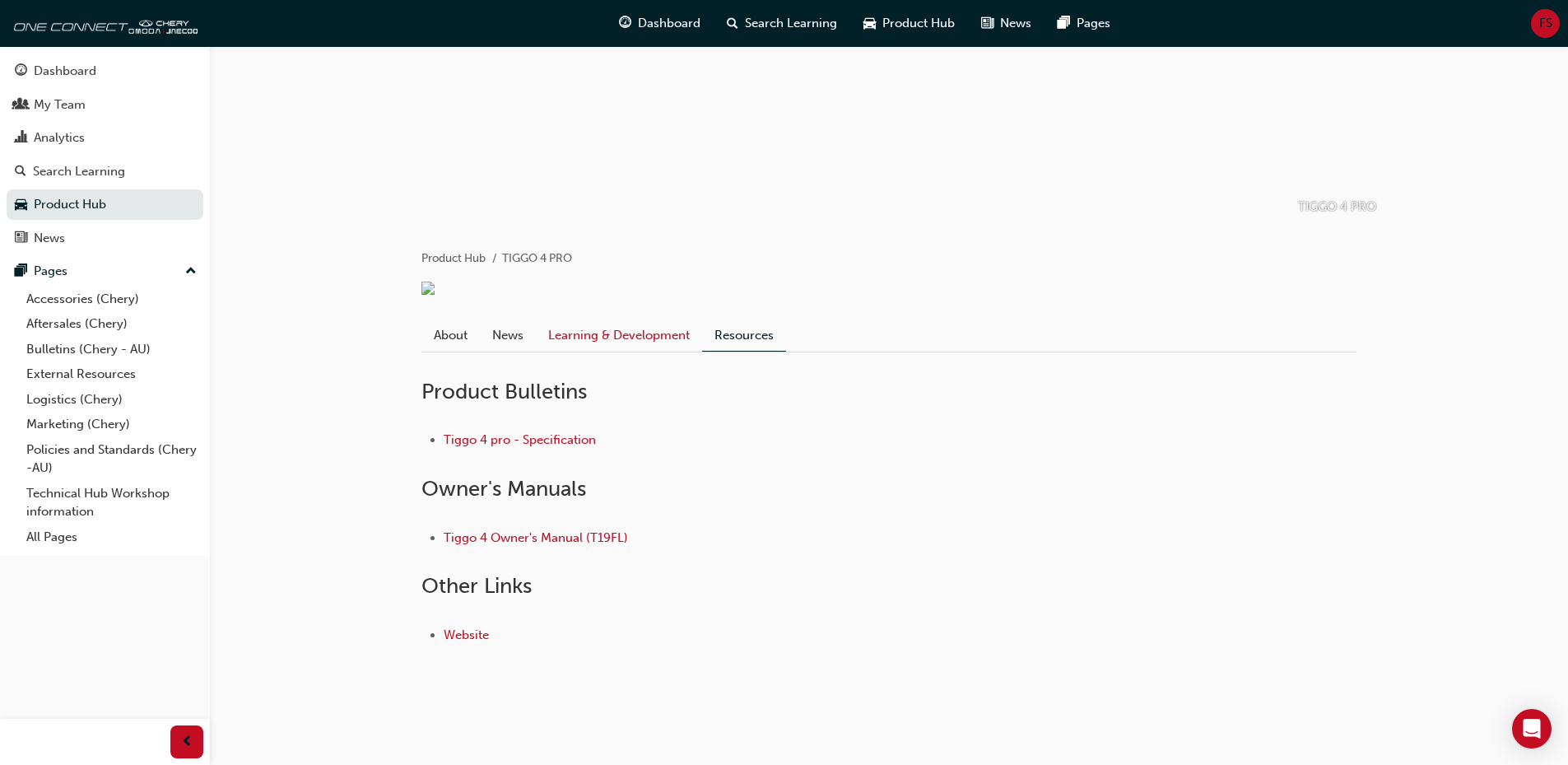
click at [630, 337] on link "Learning & Development" at bounding box center [618, 335] width 166 height 31
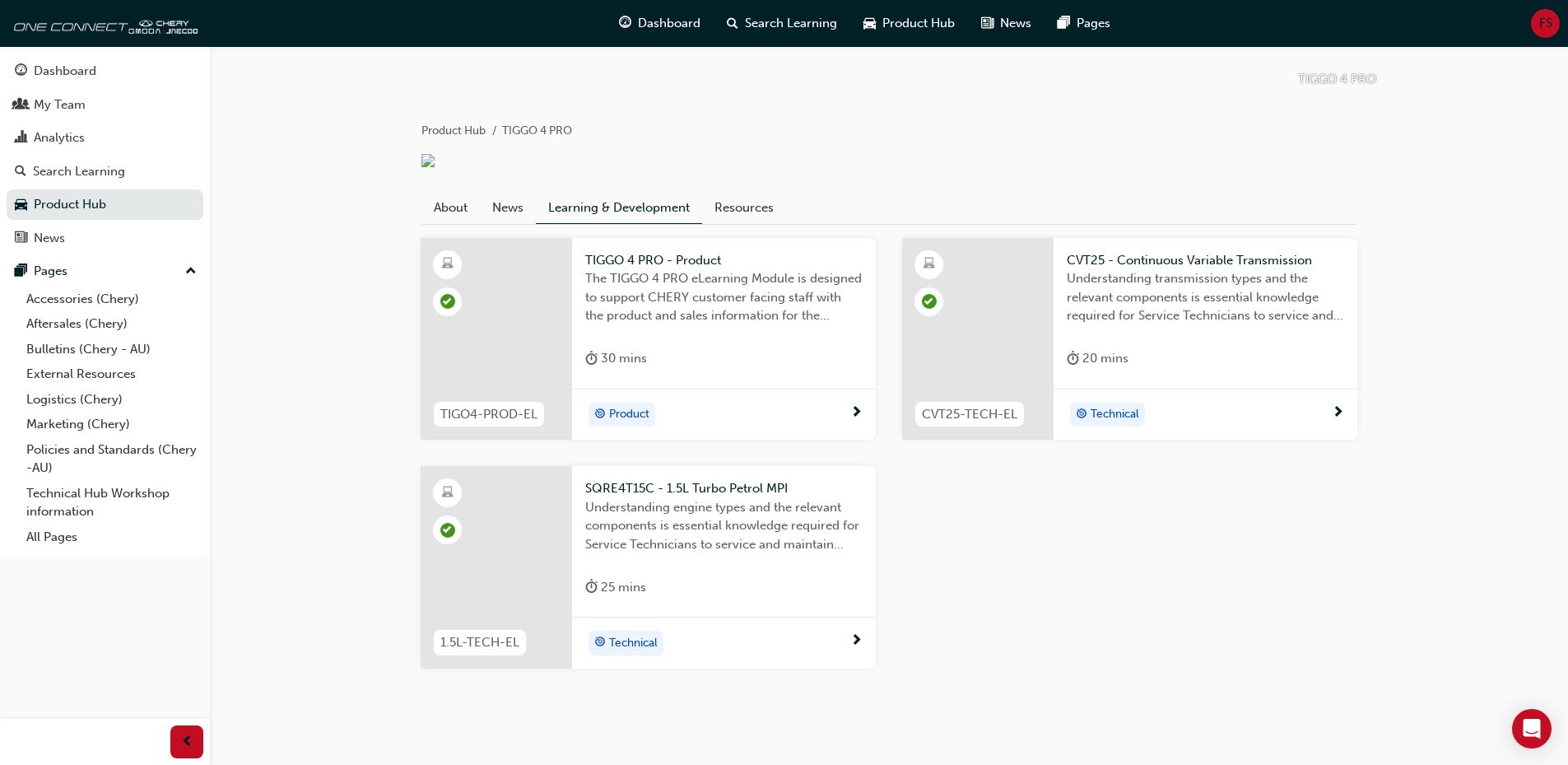
scroll to position [242, 0]
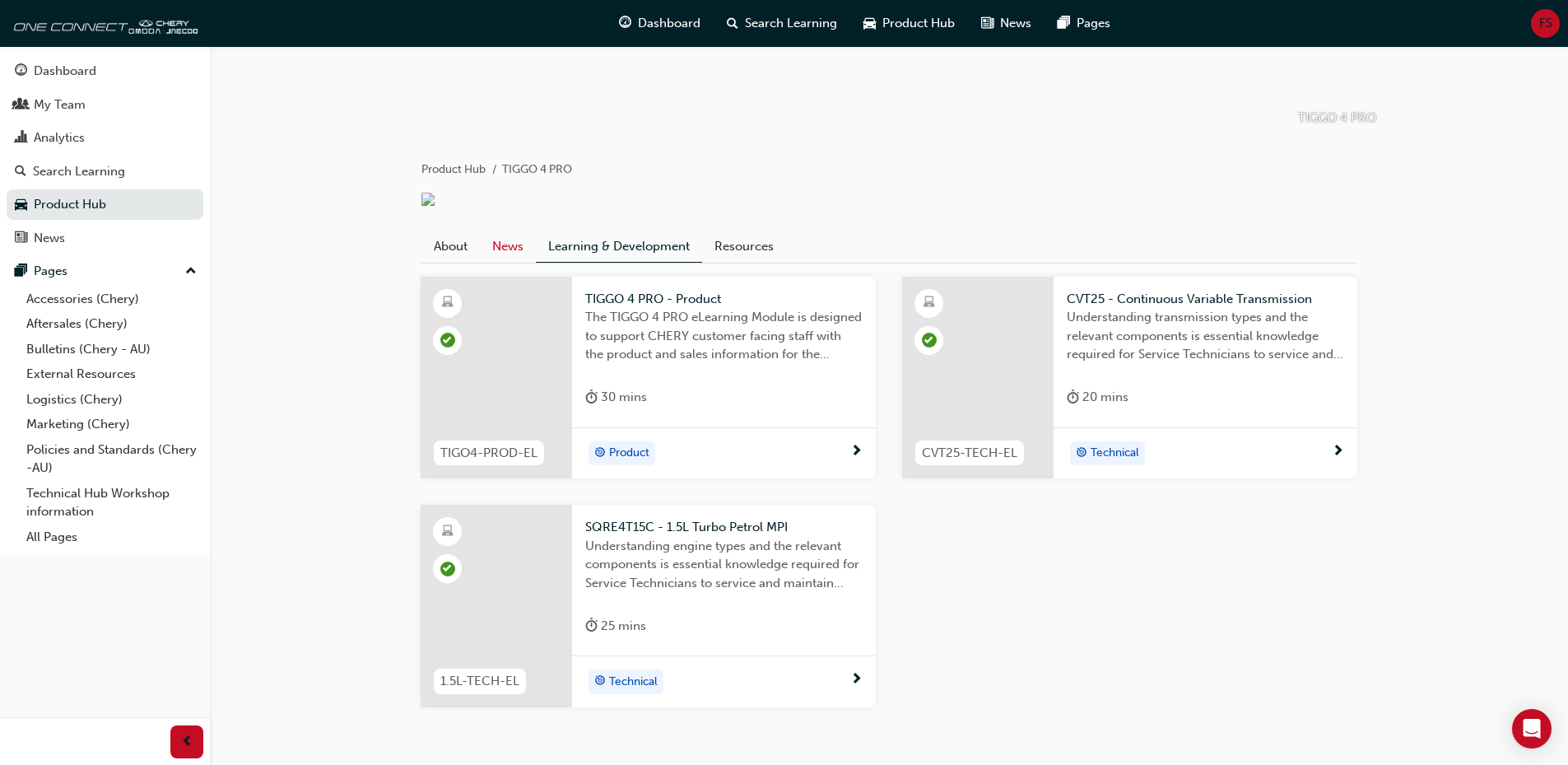
click at [503, 261] on link "News" at bounding box center [507, 246] width 56 height 31
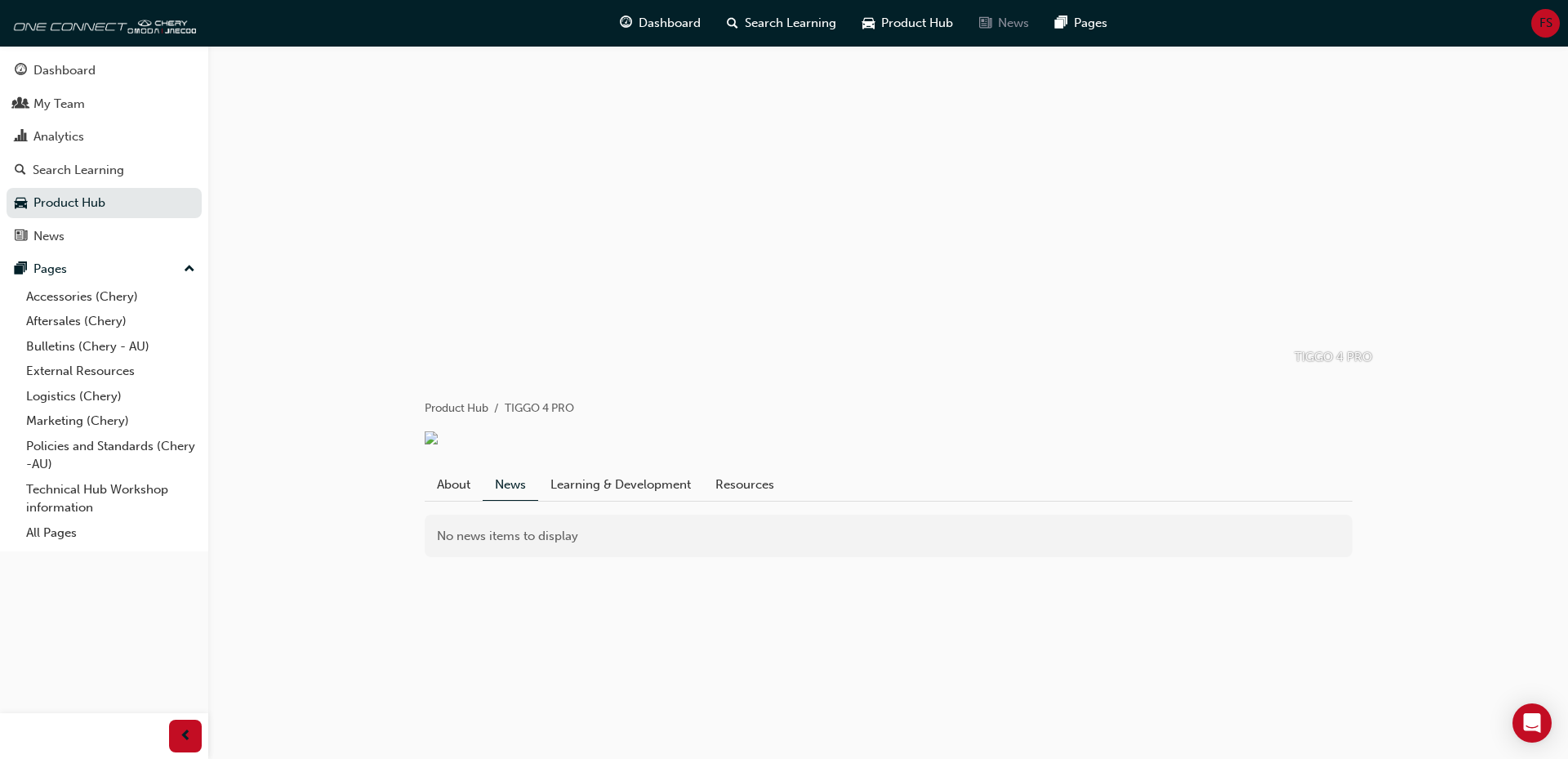
click at [999, 24] on span "News" at bounding box center [1014, 23] width 31 height 19
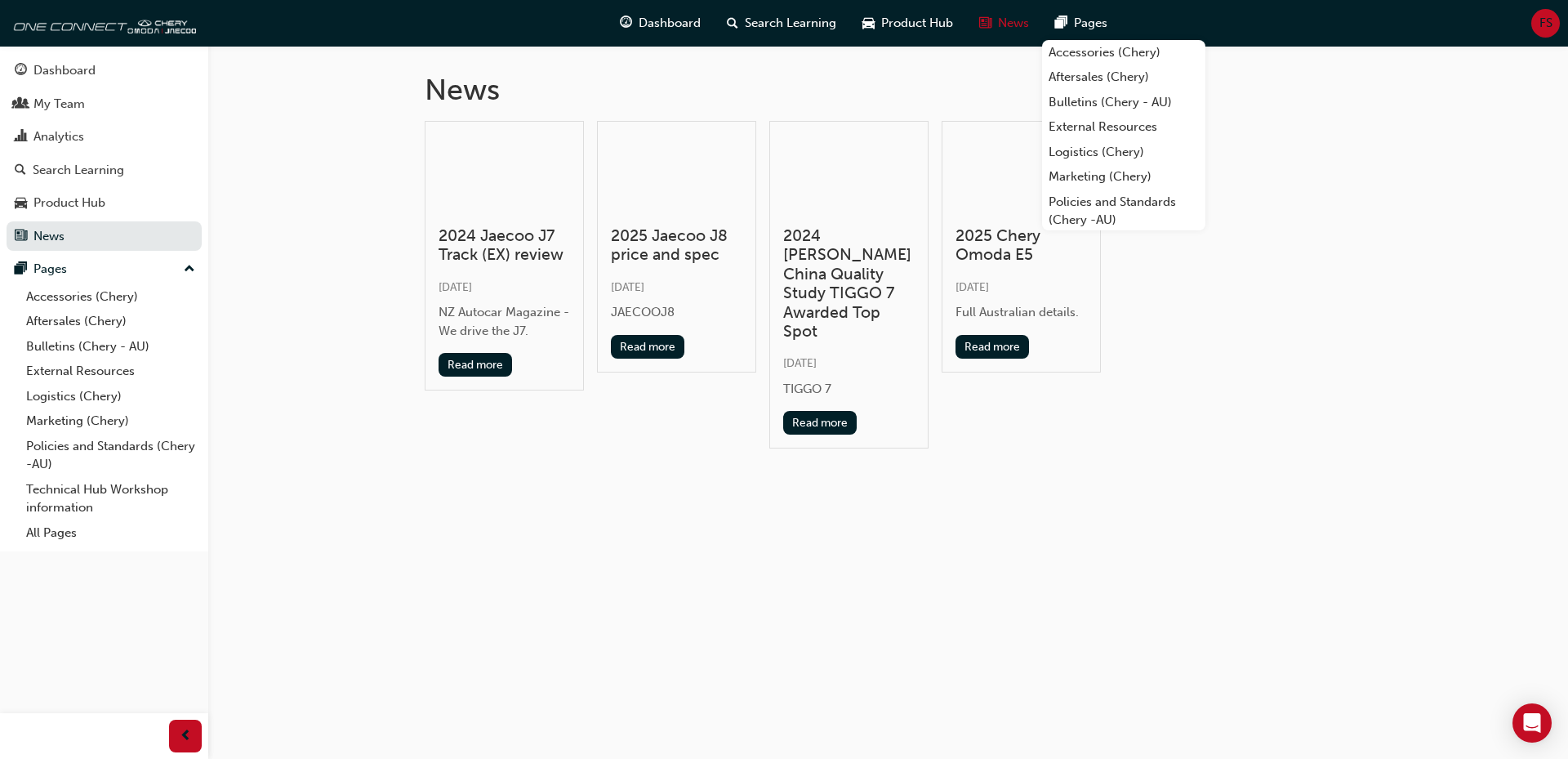
click at [1116, 15] on div "Pages" at bounding box center [1081, 23] width 78 height 34
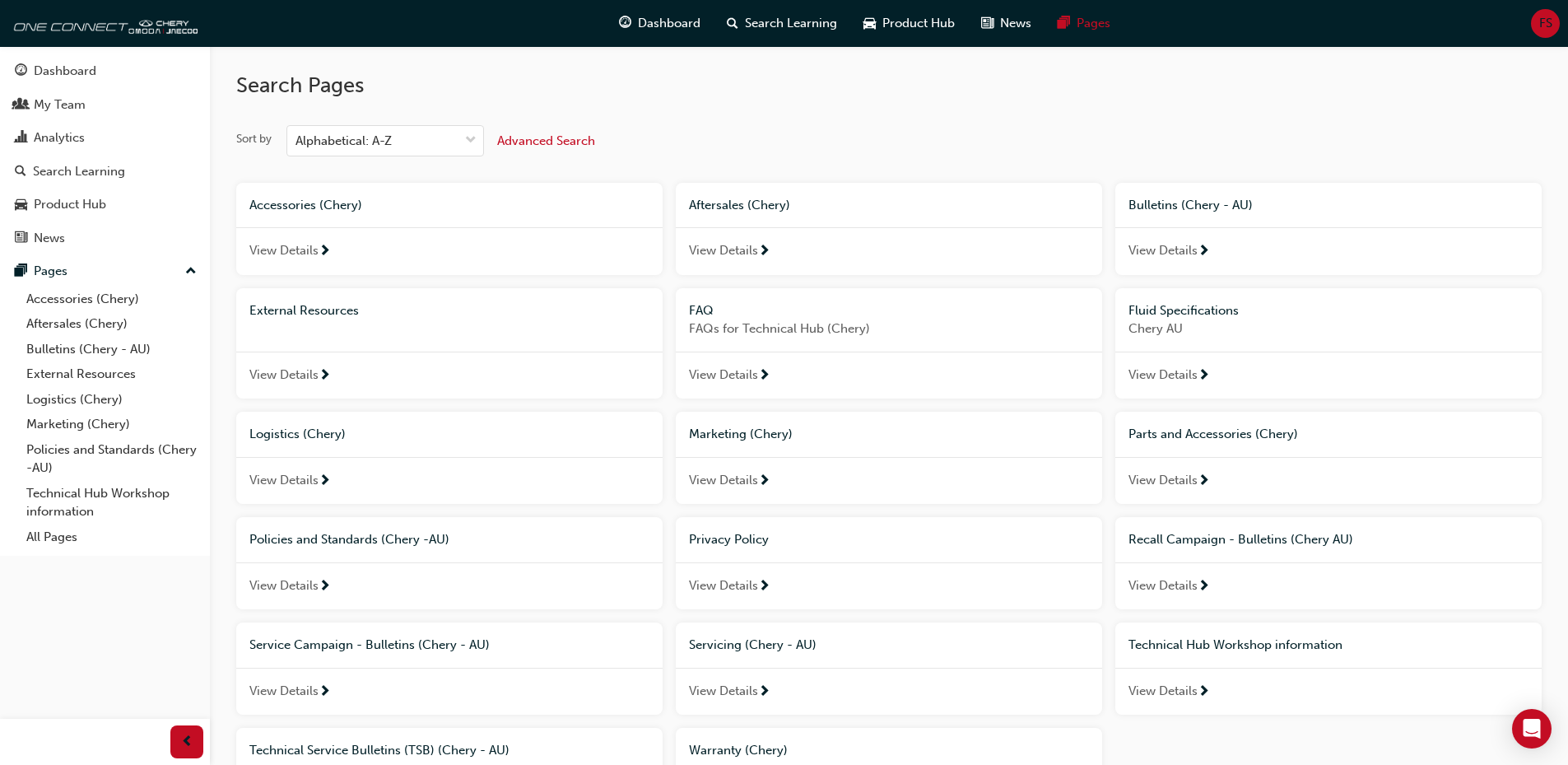
click at [738, 366] on span "View Details" at bounding box center [723, 375] width 69 height 19
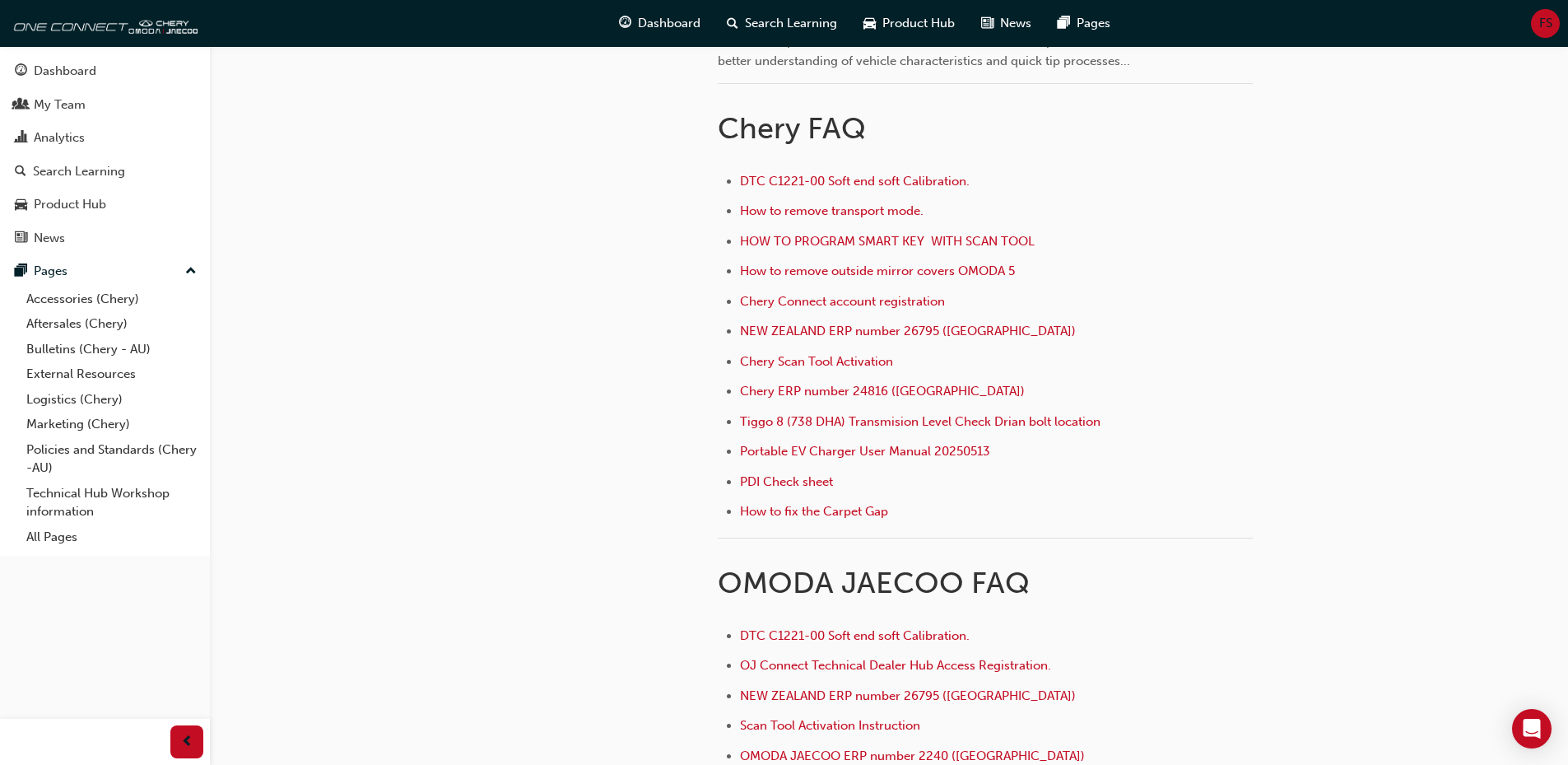
scroll to position [459, 0]
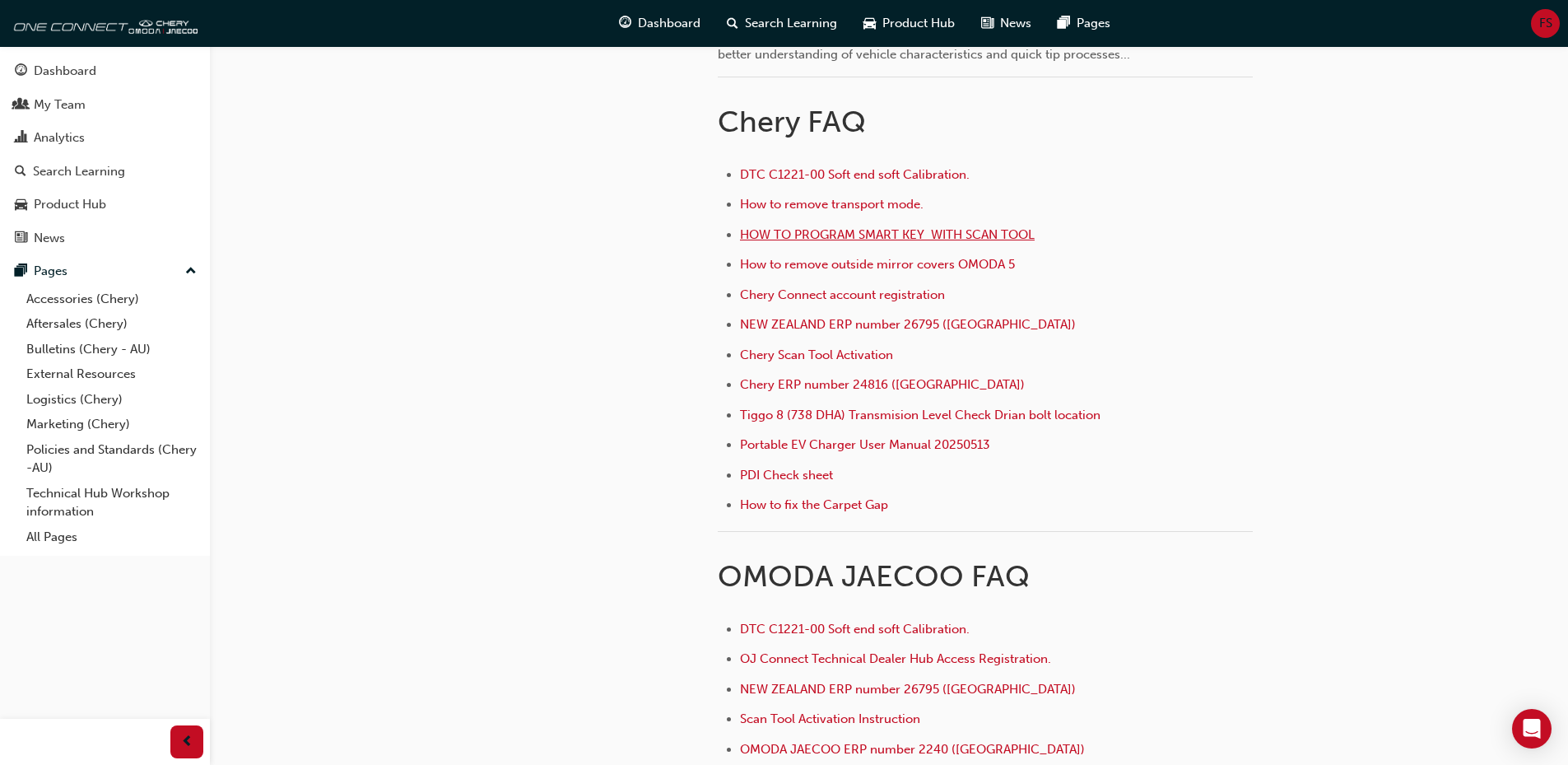
click at [970, 232] on span "HOW TO PROGRAM SMART KEY WITH SCAN TOOL" at bounding box center [887, 235] width 294 height 15
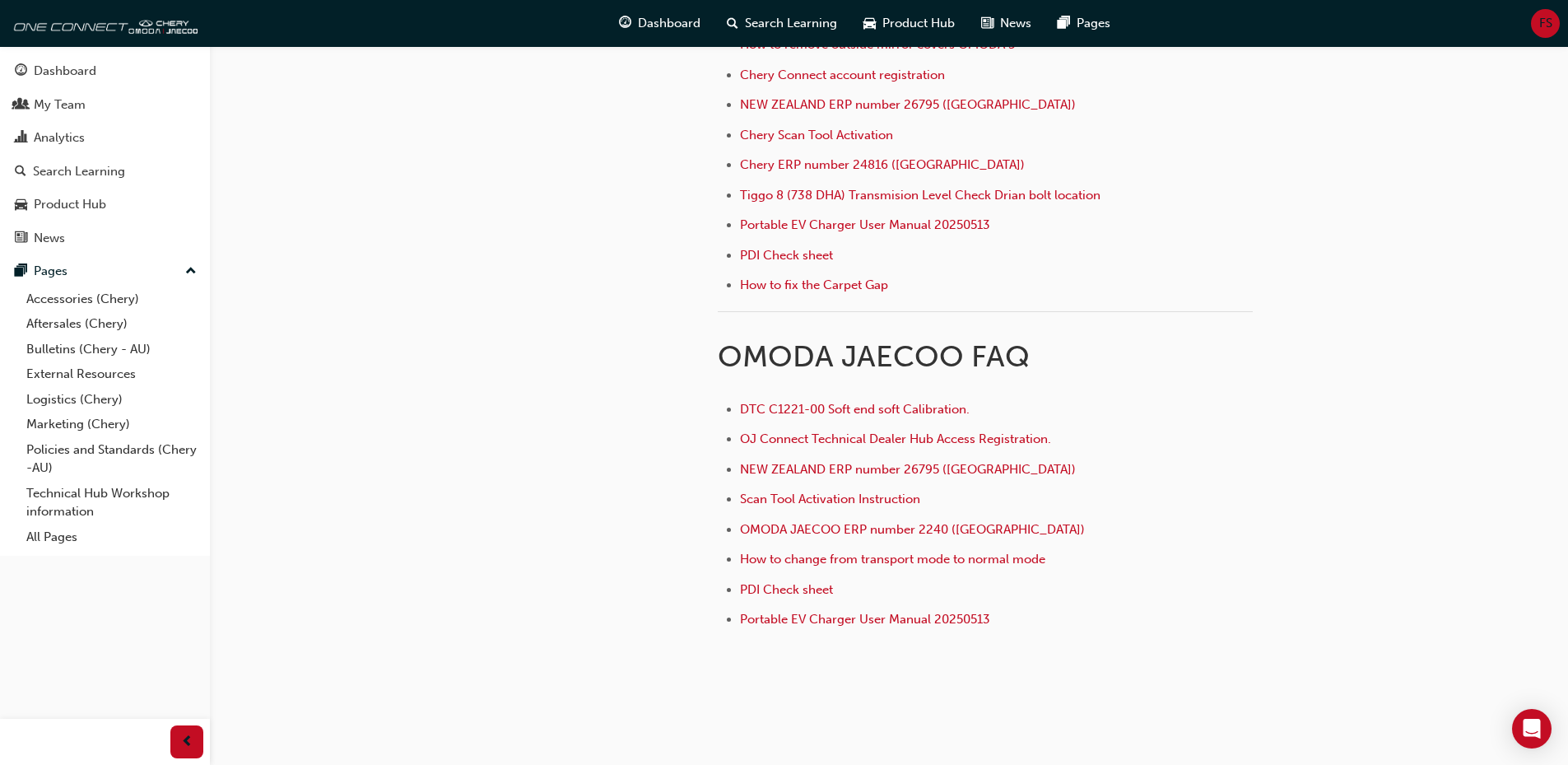
scroll to position [705, 0]
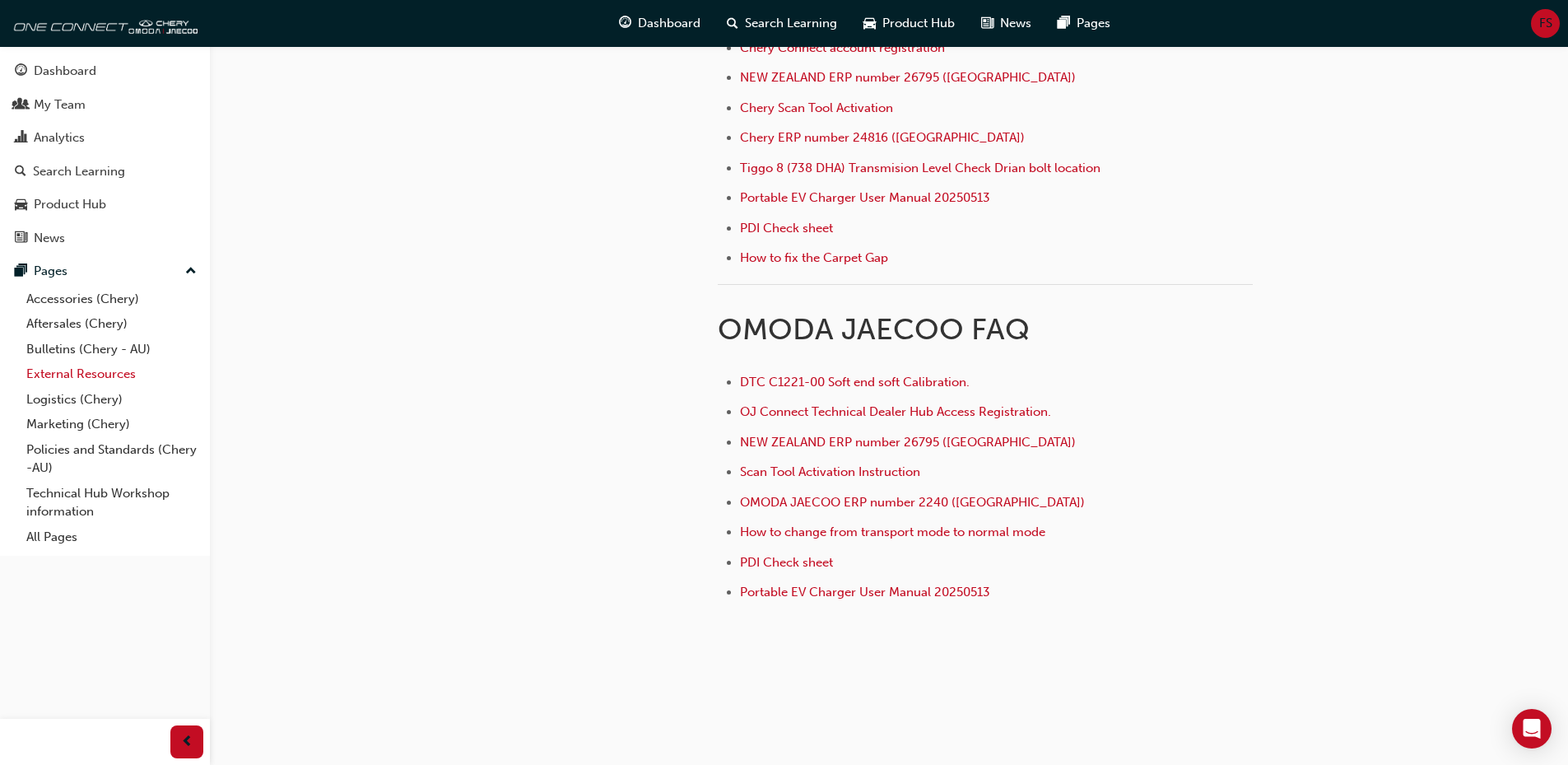
click at [84, 377] on link "External Resources" at bounding box center [112, 374] width 183 height 26
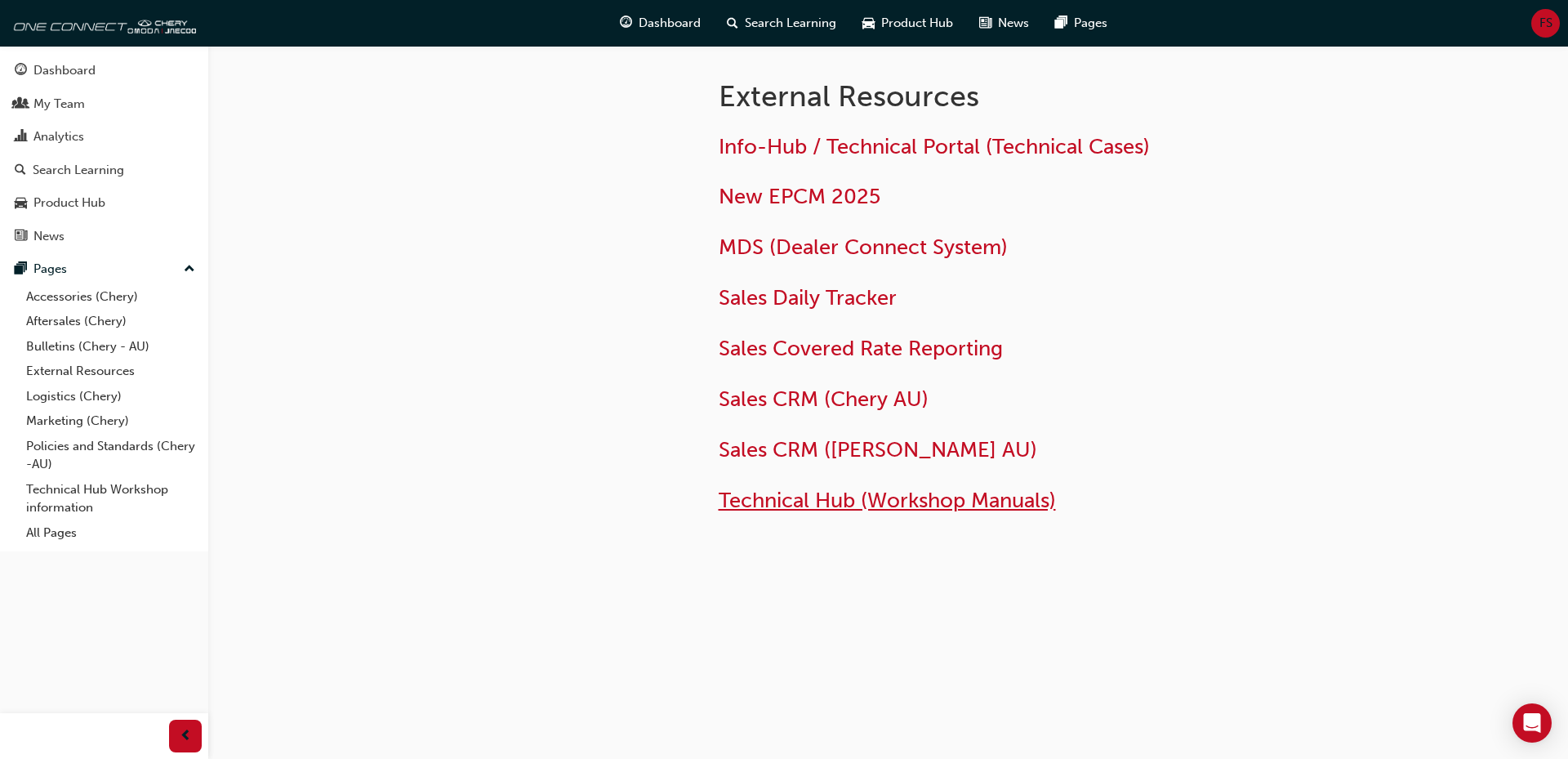
click at [811, 507] on span "Technical Hub (Workshop Manuals)" at bounding box center [887, 501] width 338 height 25
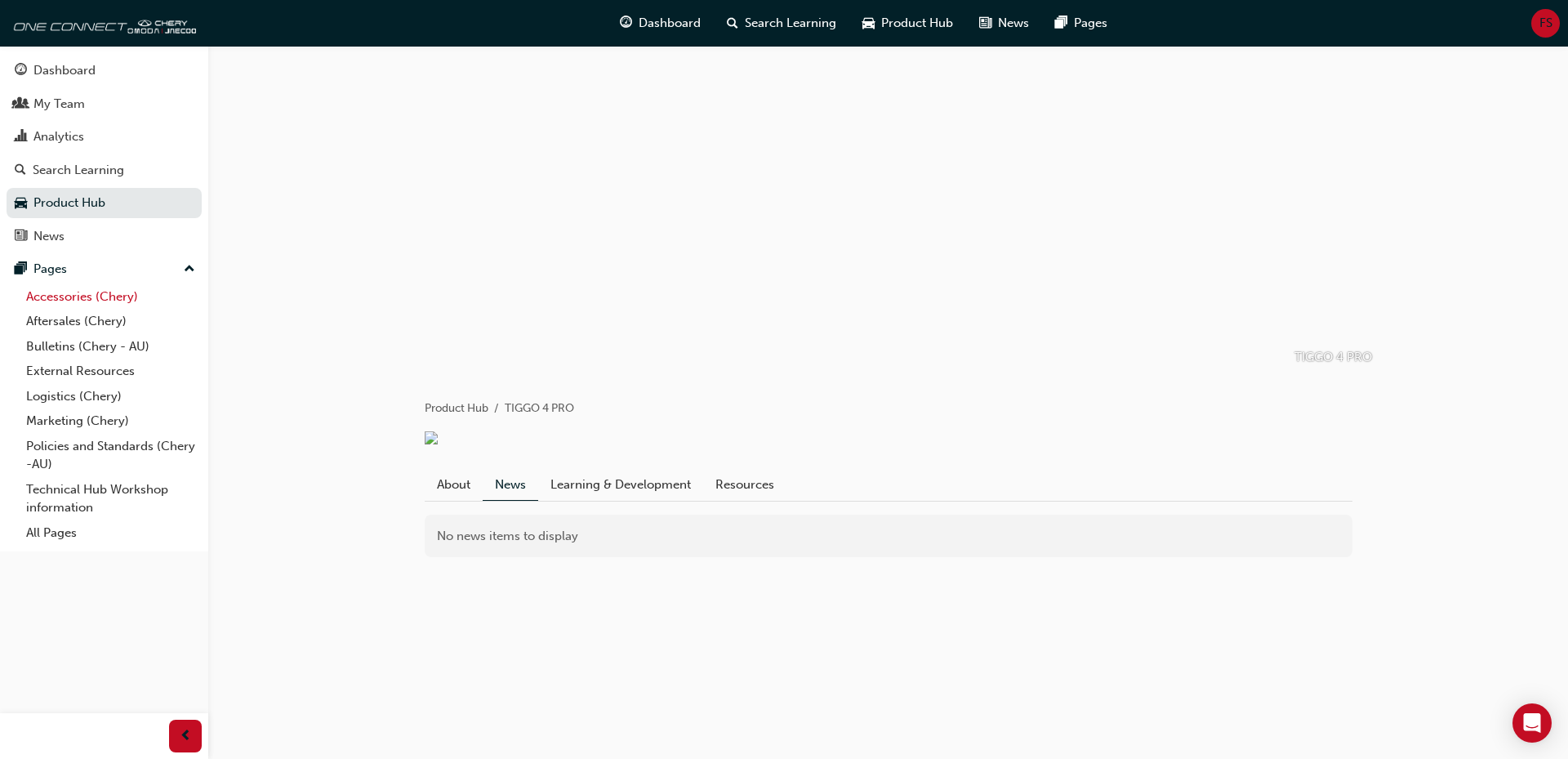
click at [126, 288] on link "Accessories (Chery)" at bounding box center [111, 297] width 182 height 25
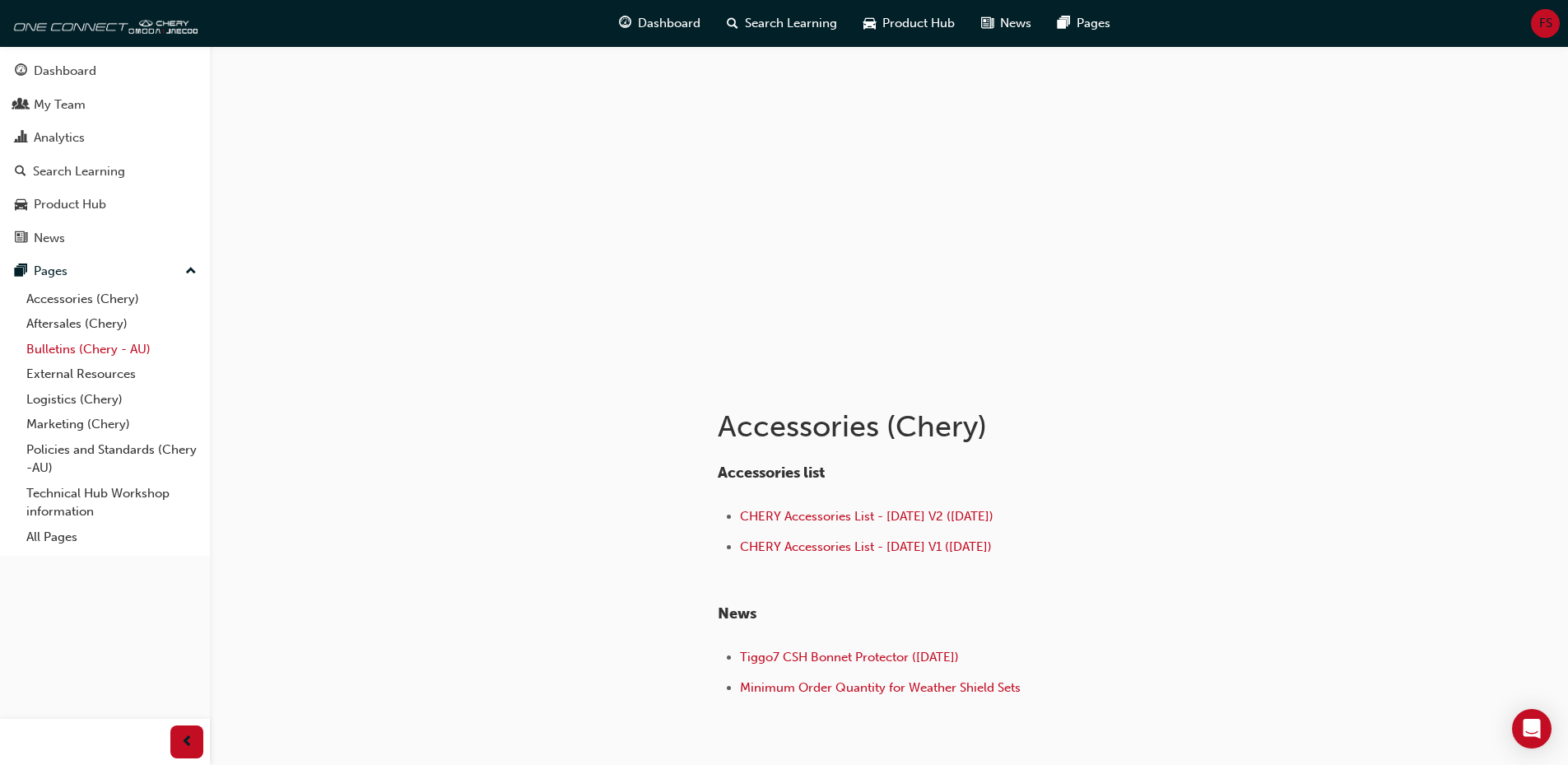
click at [106, 347] on link "Bulletins (Chery - AU)" at bounding box center [112, 349] width 183 height 26
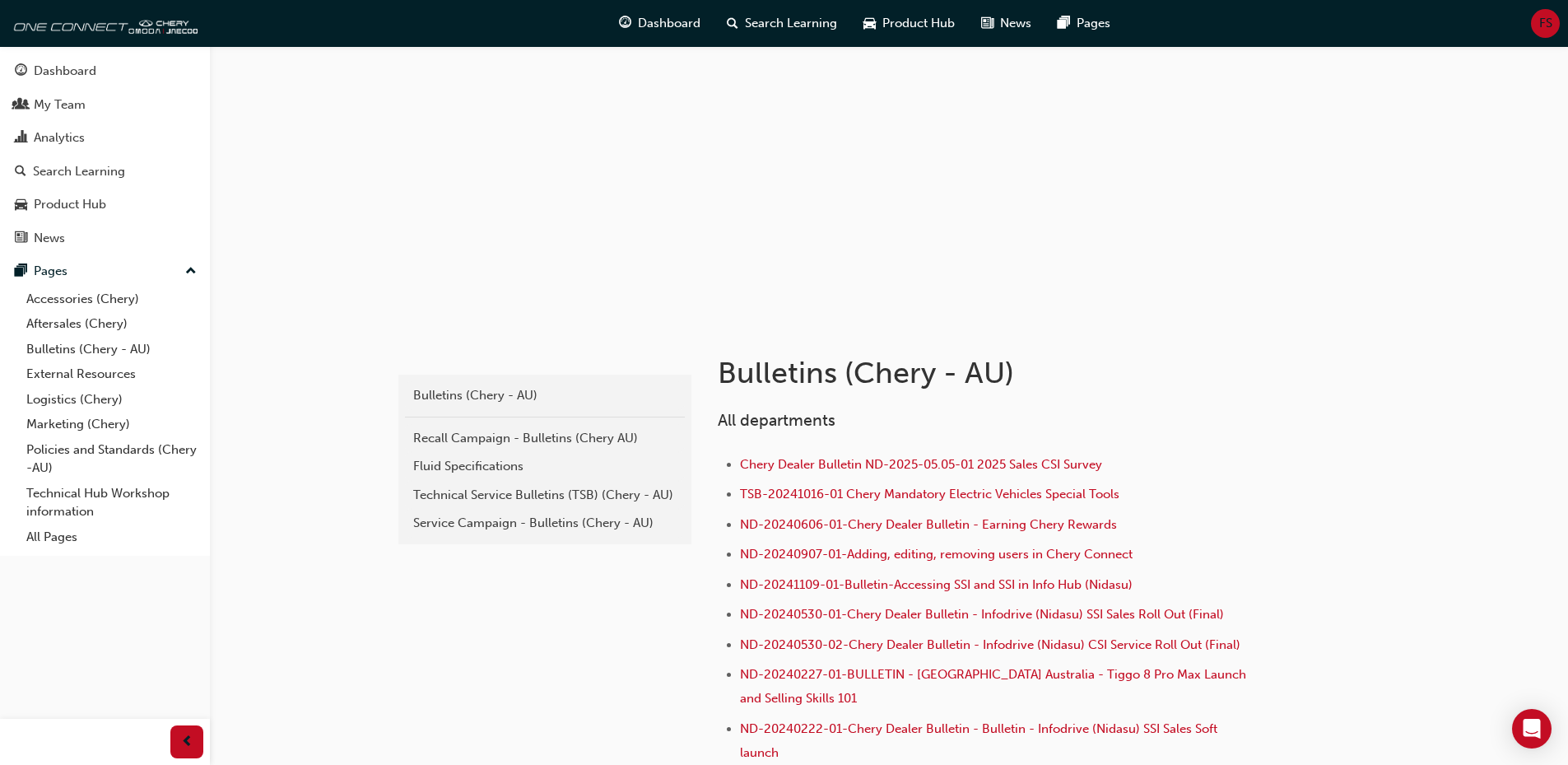
scroll to position [83, 0]
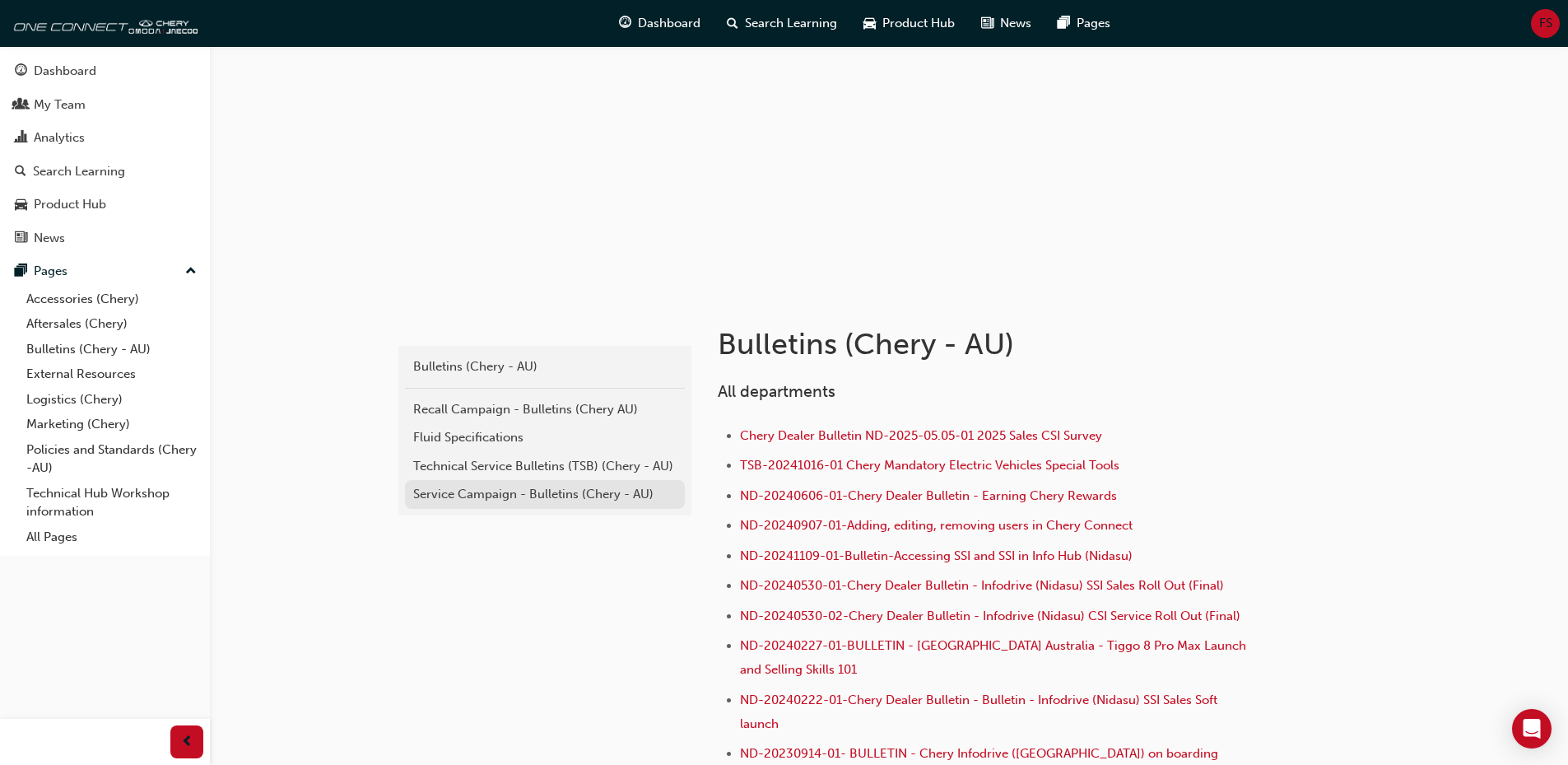
click at [579, 500] on div "Service Campaign - Bulletins (Chery - AU)" at bounding box center [545, 494] width 263 height 19
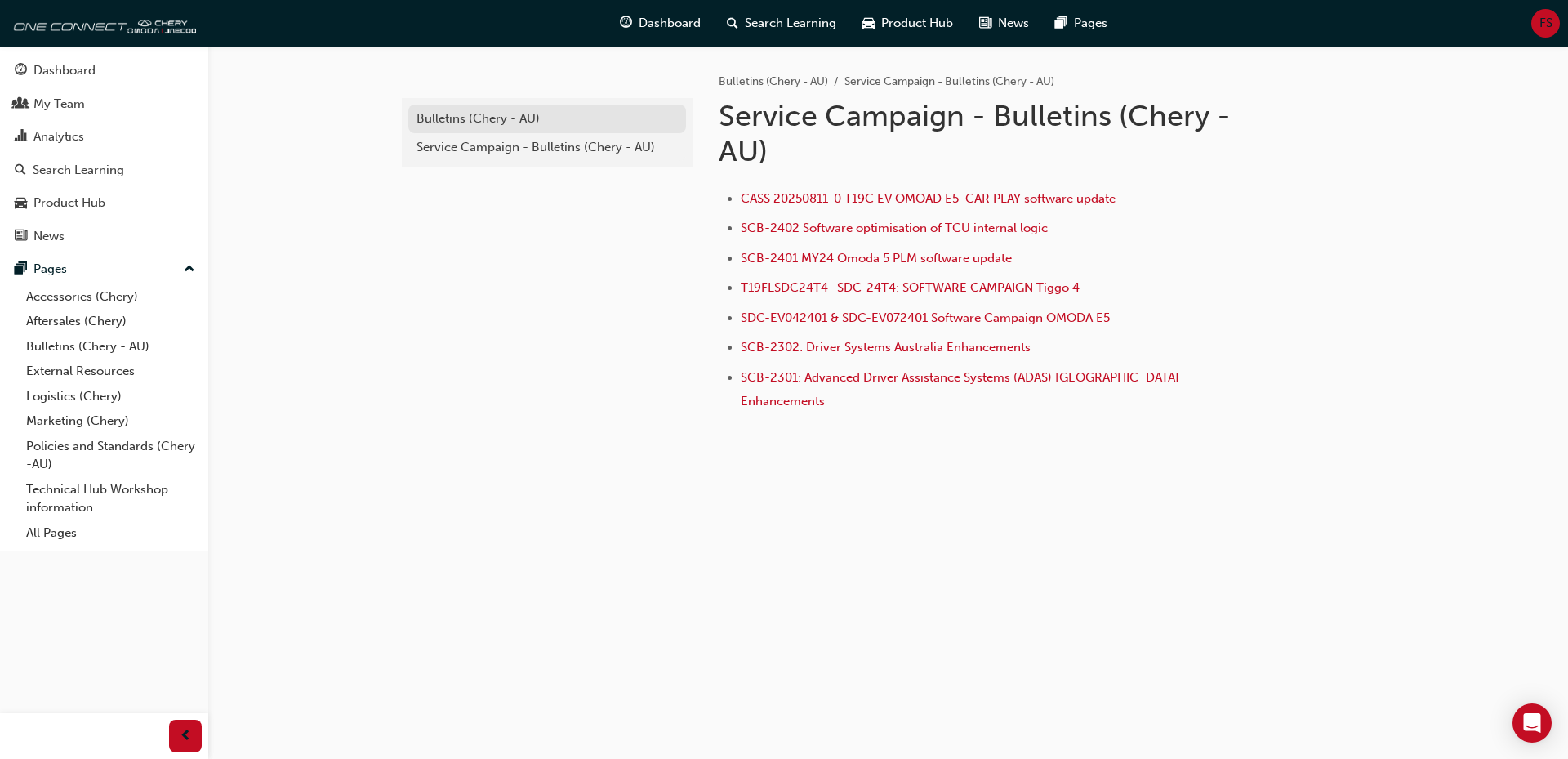
click at [549, 119] on div "Bulletins (Chery - AU)" at bounding box center [547, 118] width 261 height 19
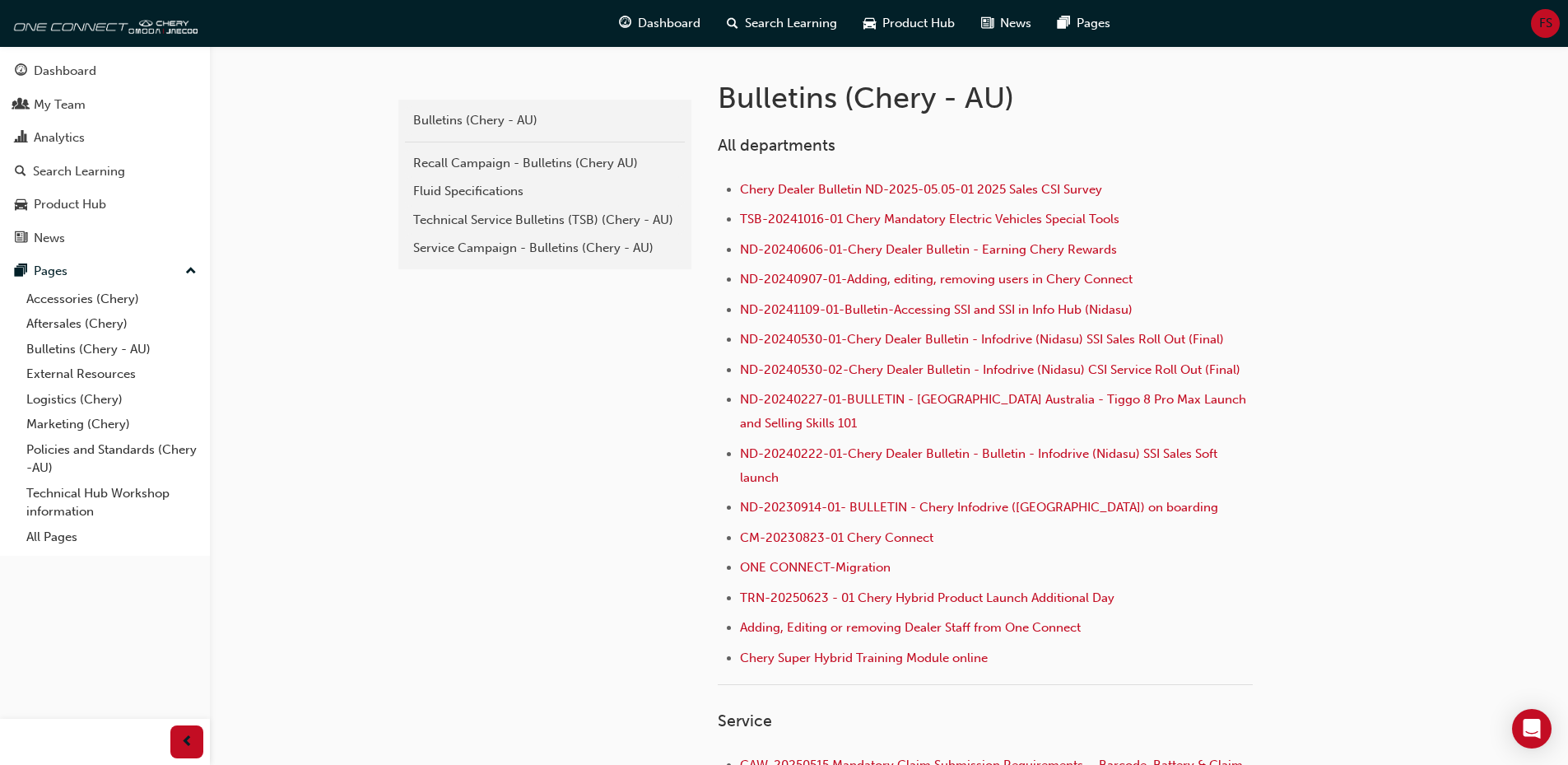
scroll to position [329, 0]
click at [1075, 312] on span "ND-20241109-01-Bulletin-Accessing SSI and SSI in Info Hub (Nidasu)" at bounding box center [936, 309] width 392 height 15
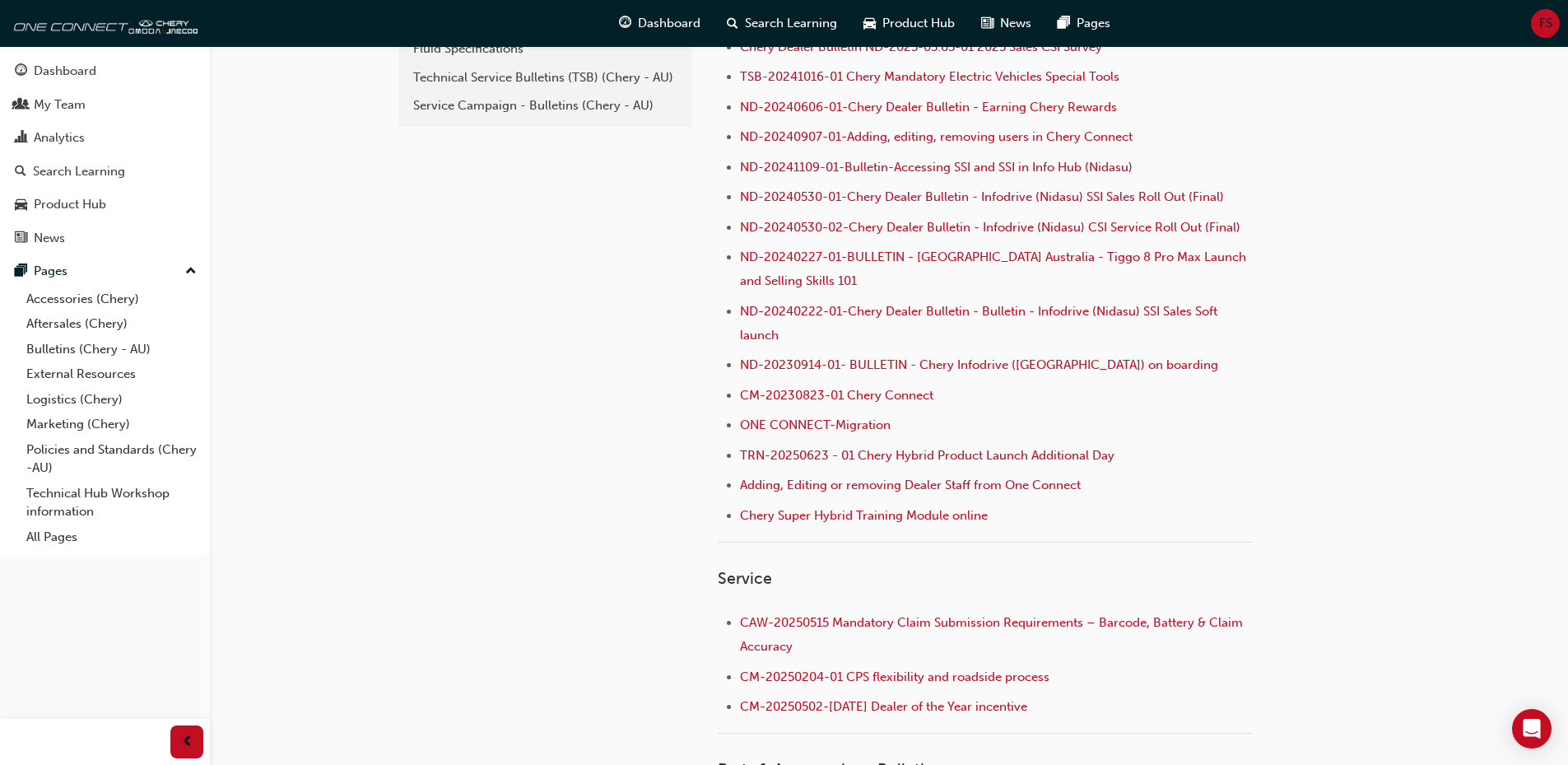
scroll to position [494, 0]
